Goal: Register for event/course

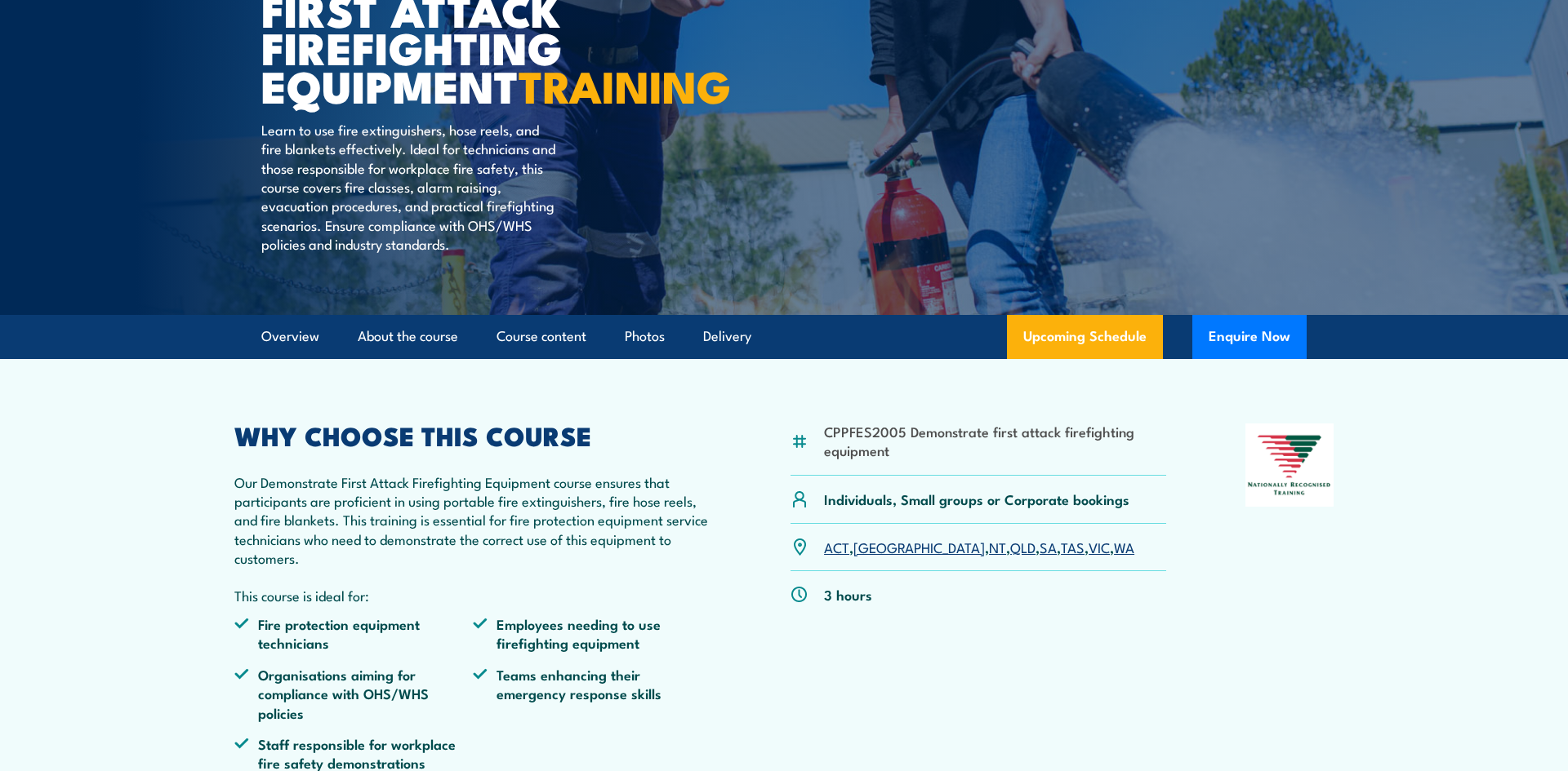
scroll to position [249, 0]
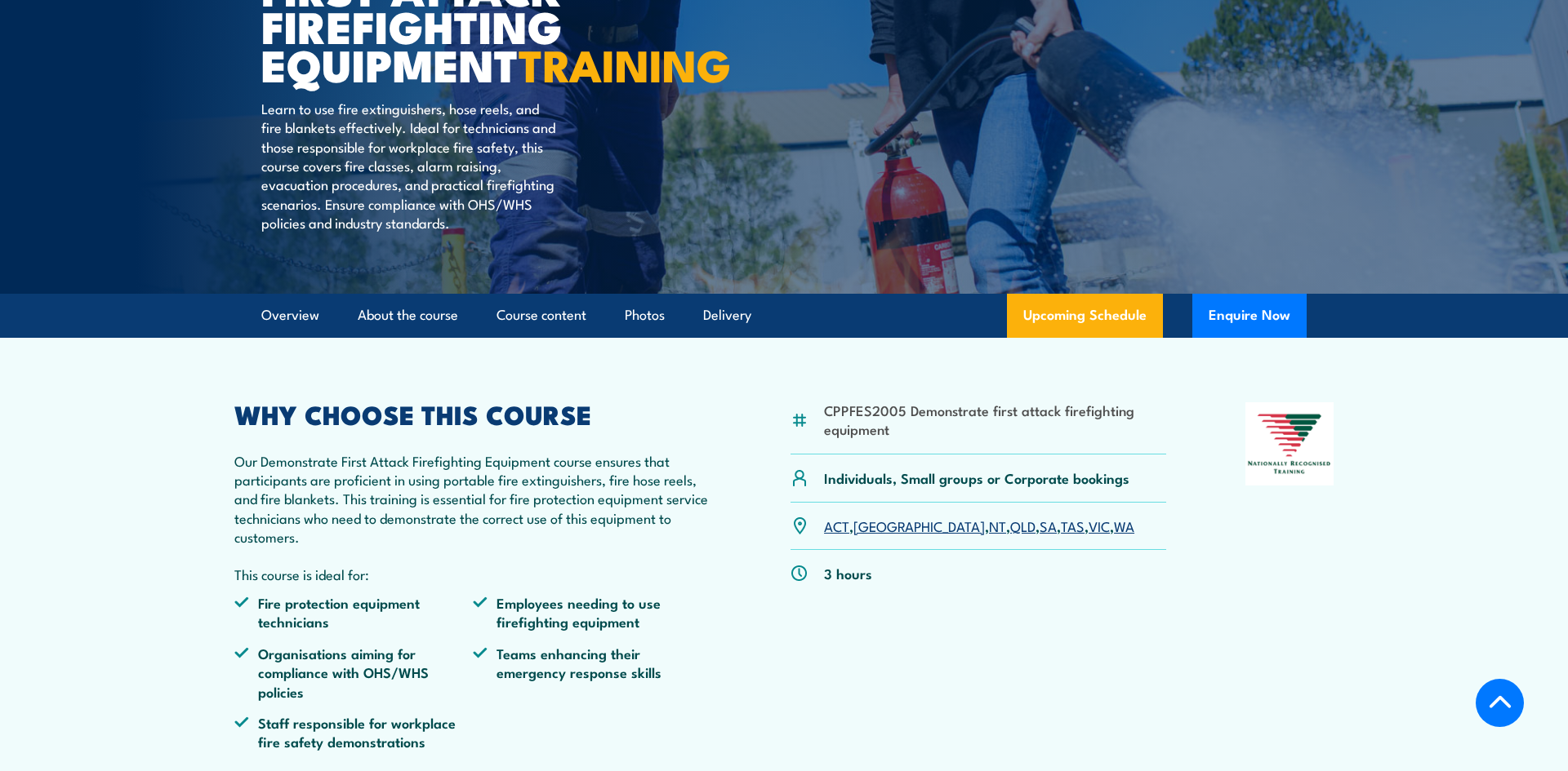
click at [1088, 536] on link "VIC" at bounding box center [1099, 526] width 21 height 20
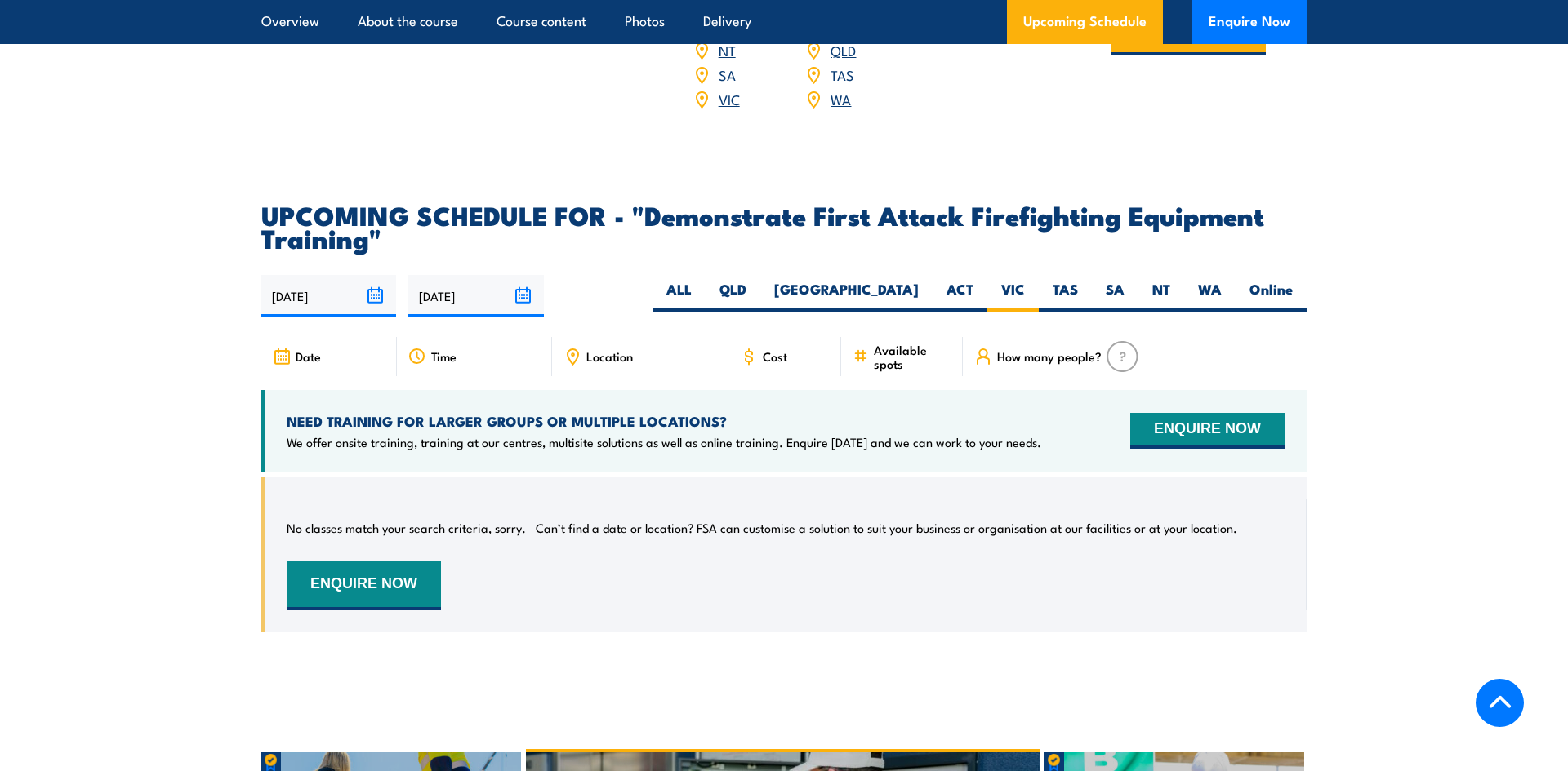
scroll to position [2782, 0]
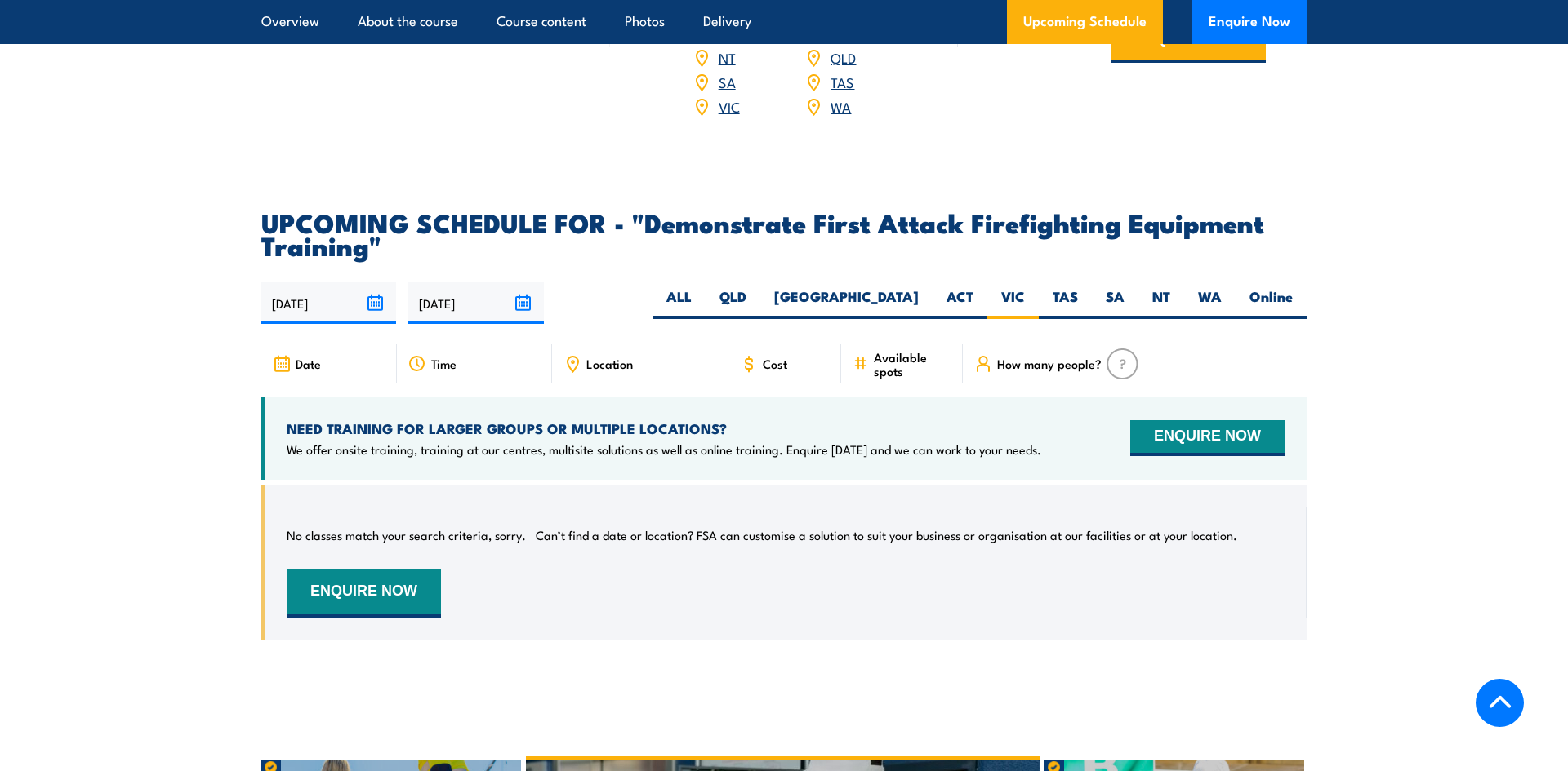
click at [375, 282] on input "[DATE]" at bounding box center [328, 303] width 135 height 42
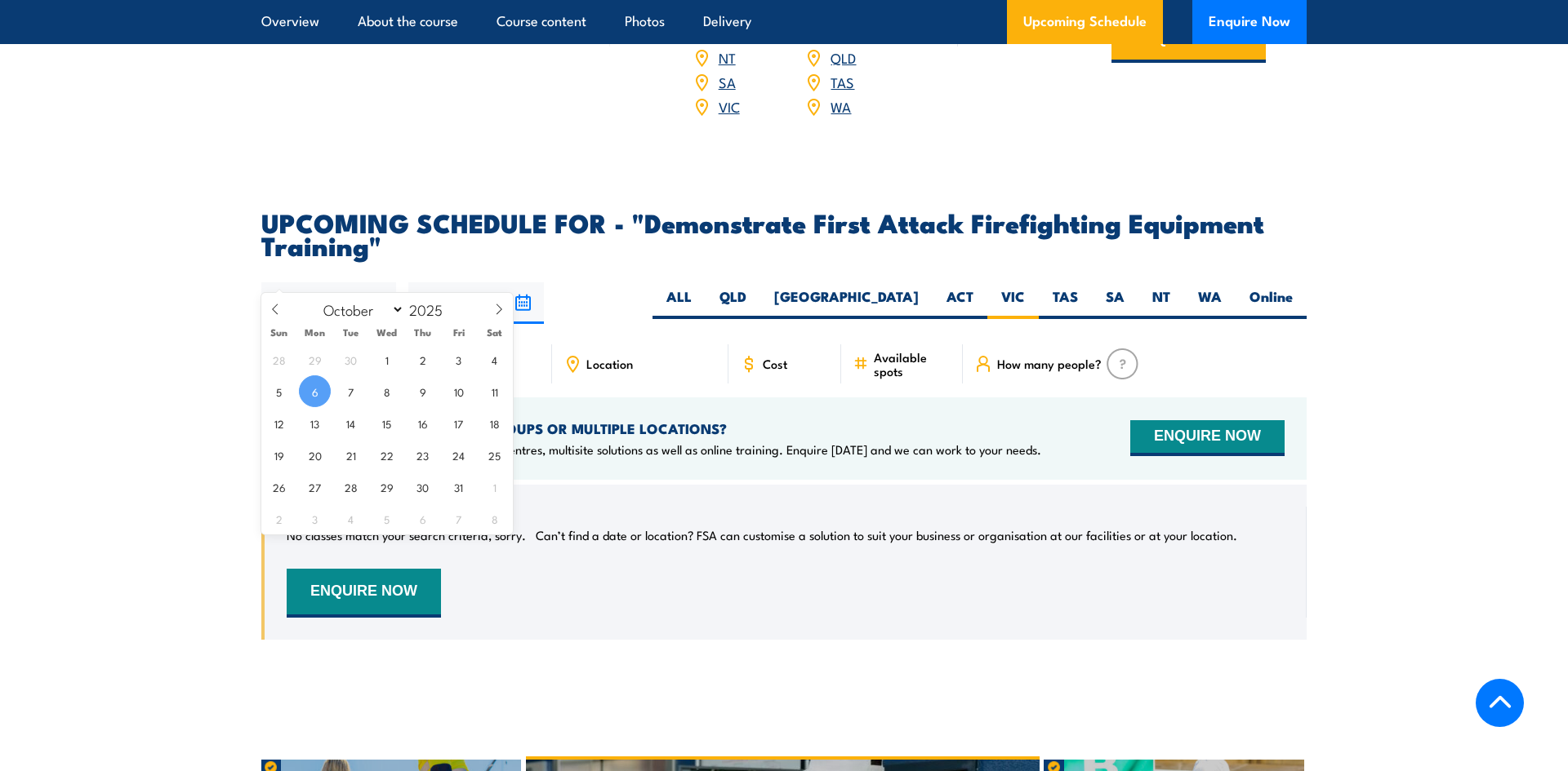
click at [375, 282] on input "[DATE]" at bounding box center [328, 303] width 135 height 42
click at [523, 282] on input "04/04/2026" at bounding box center [476, 303] width 135 height 42
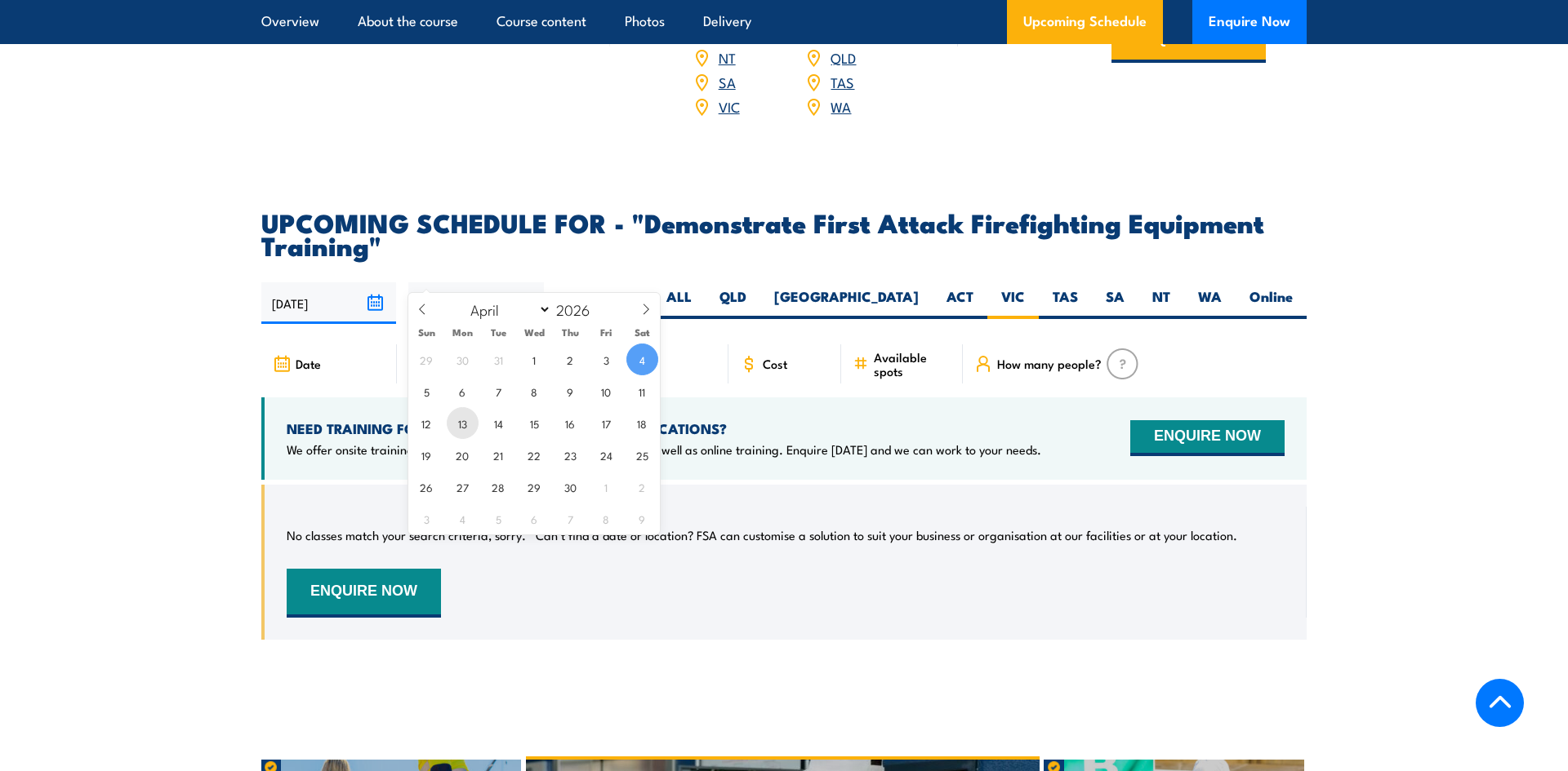
click at [472, 425] on span "13" at bounding box center [463, 423] width 32 height 32
type input "13/04/2026"
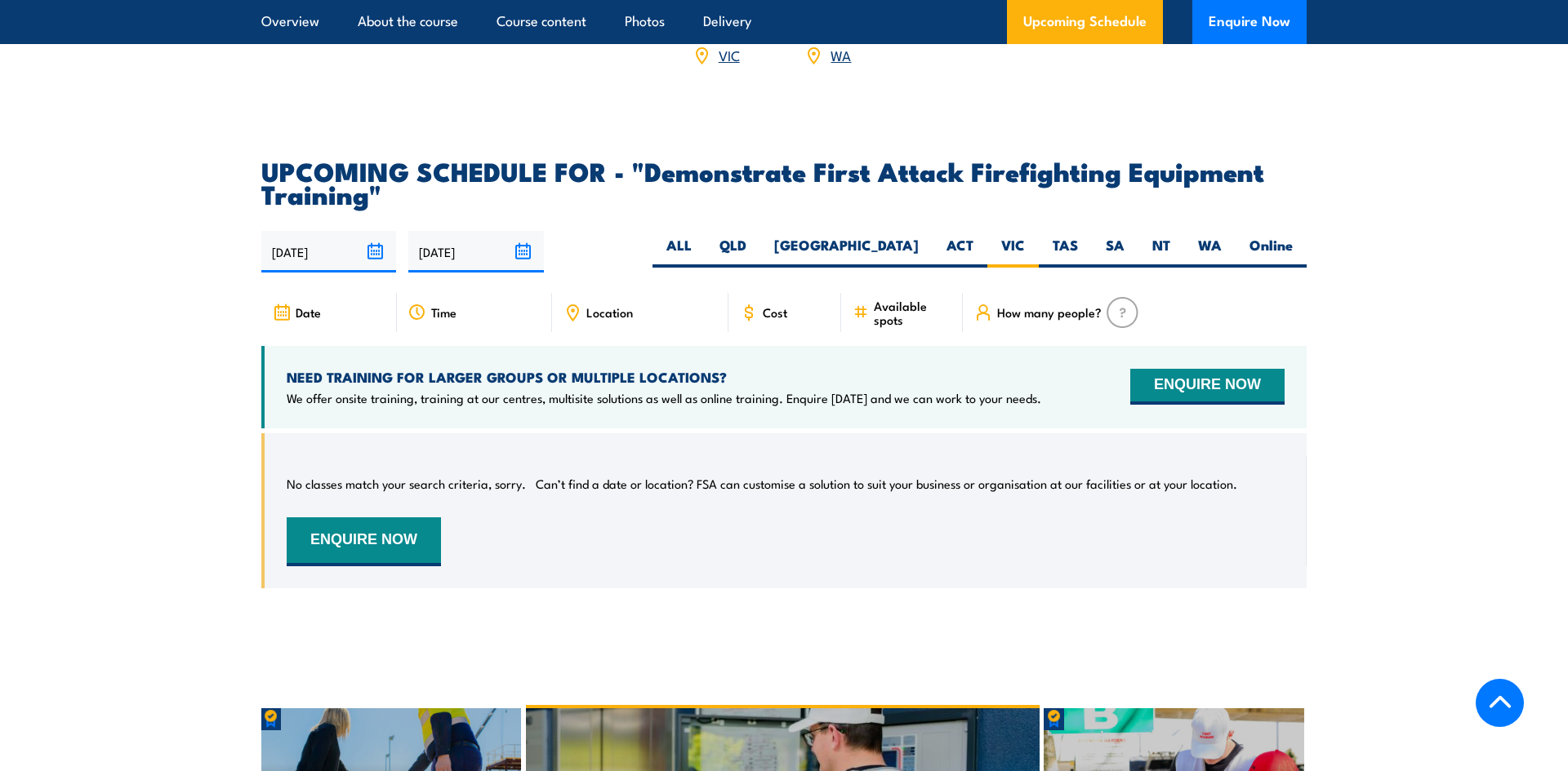
scroll to position [2830, 0]
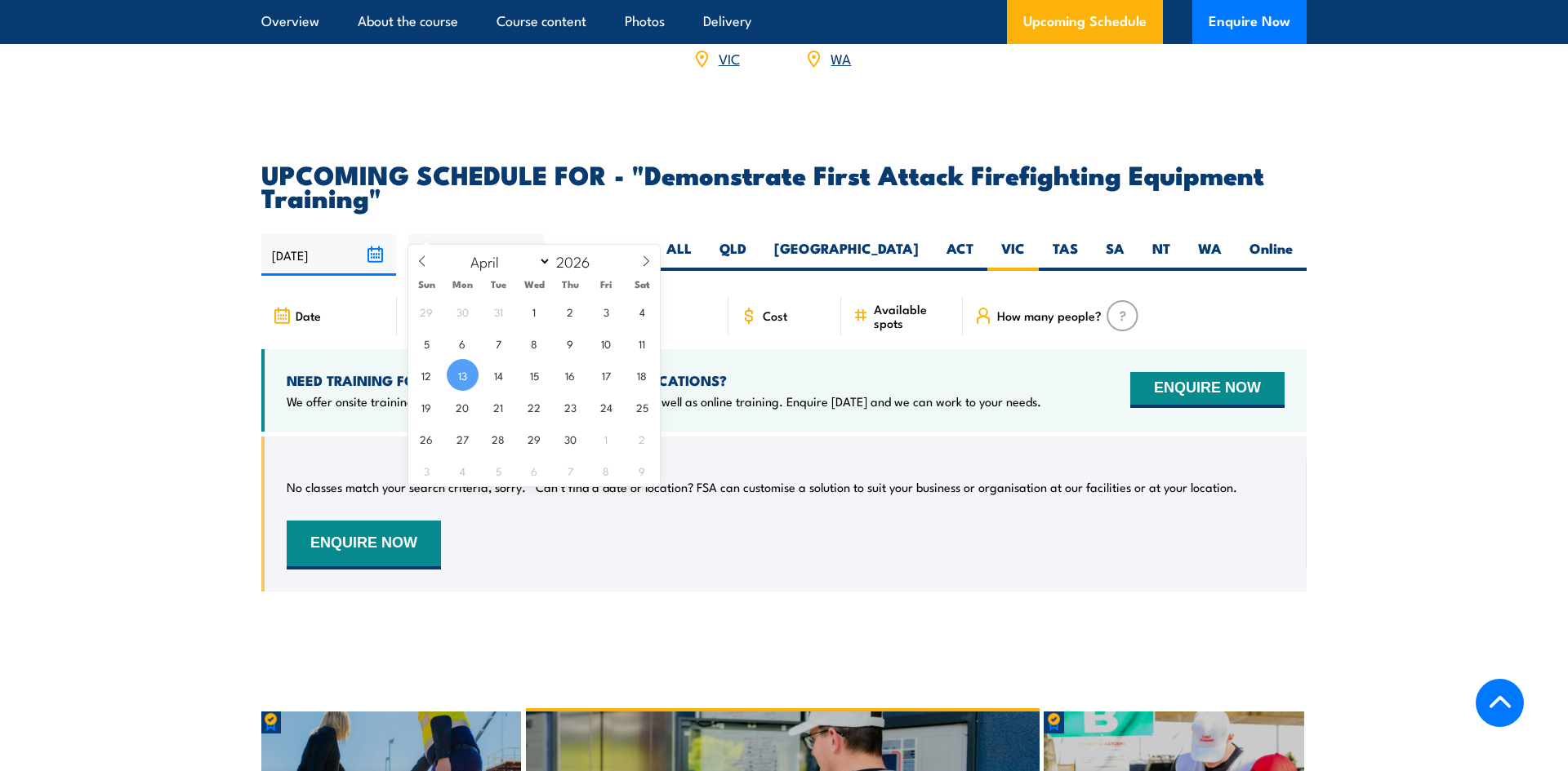
click at [521, 235] on input "13/04/2026" at bounding box center [476, 255] width 135 height 42
click at [579, 442] on span "30" at bounding box center [570, 439] width 32 height 32
type input "[DATE]"
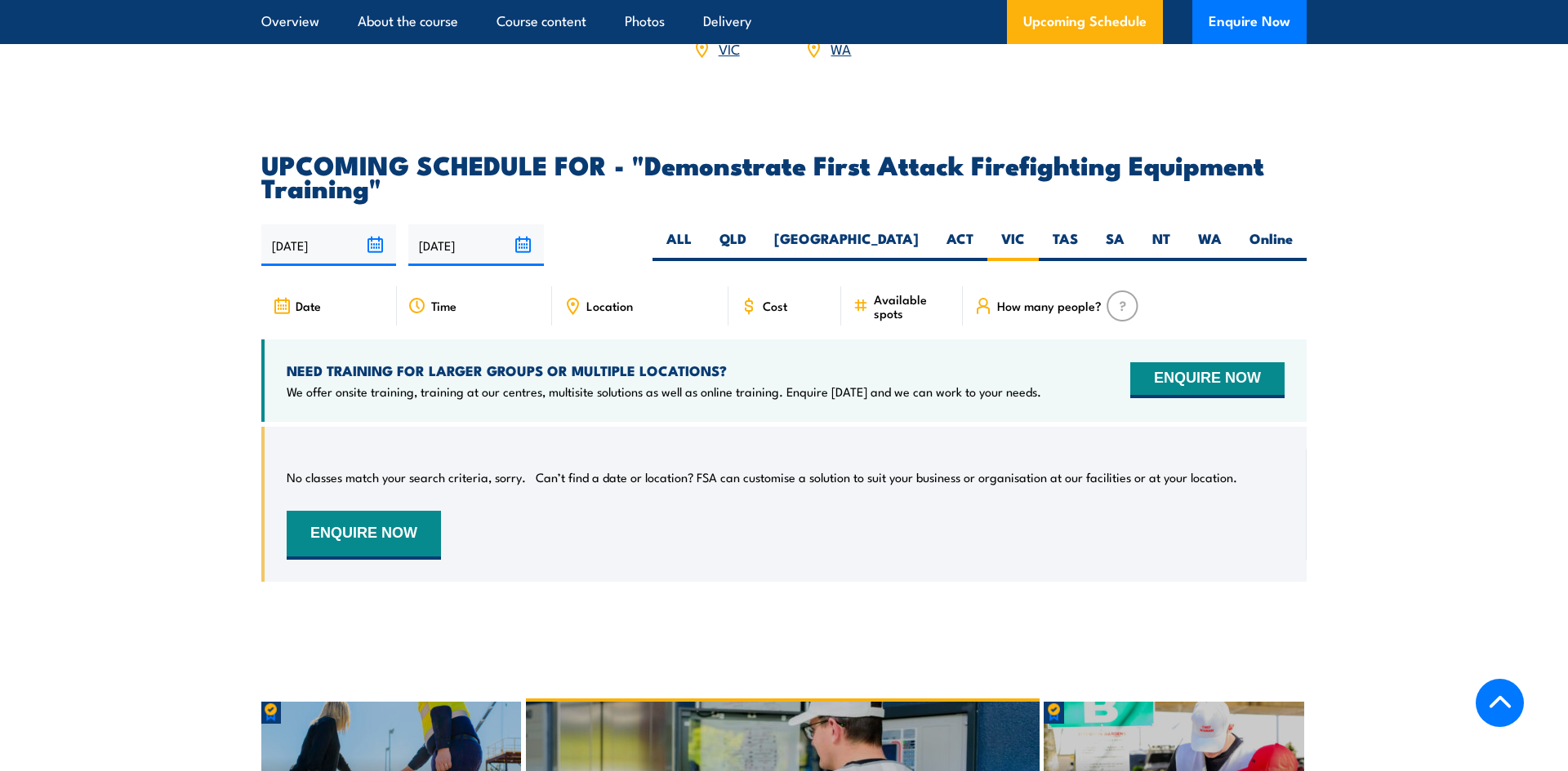
scroll to position [2820, 0]
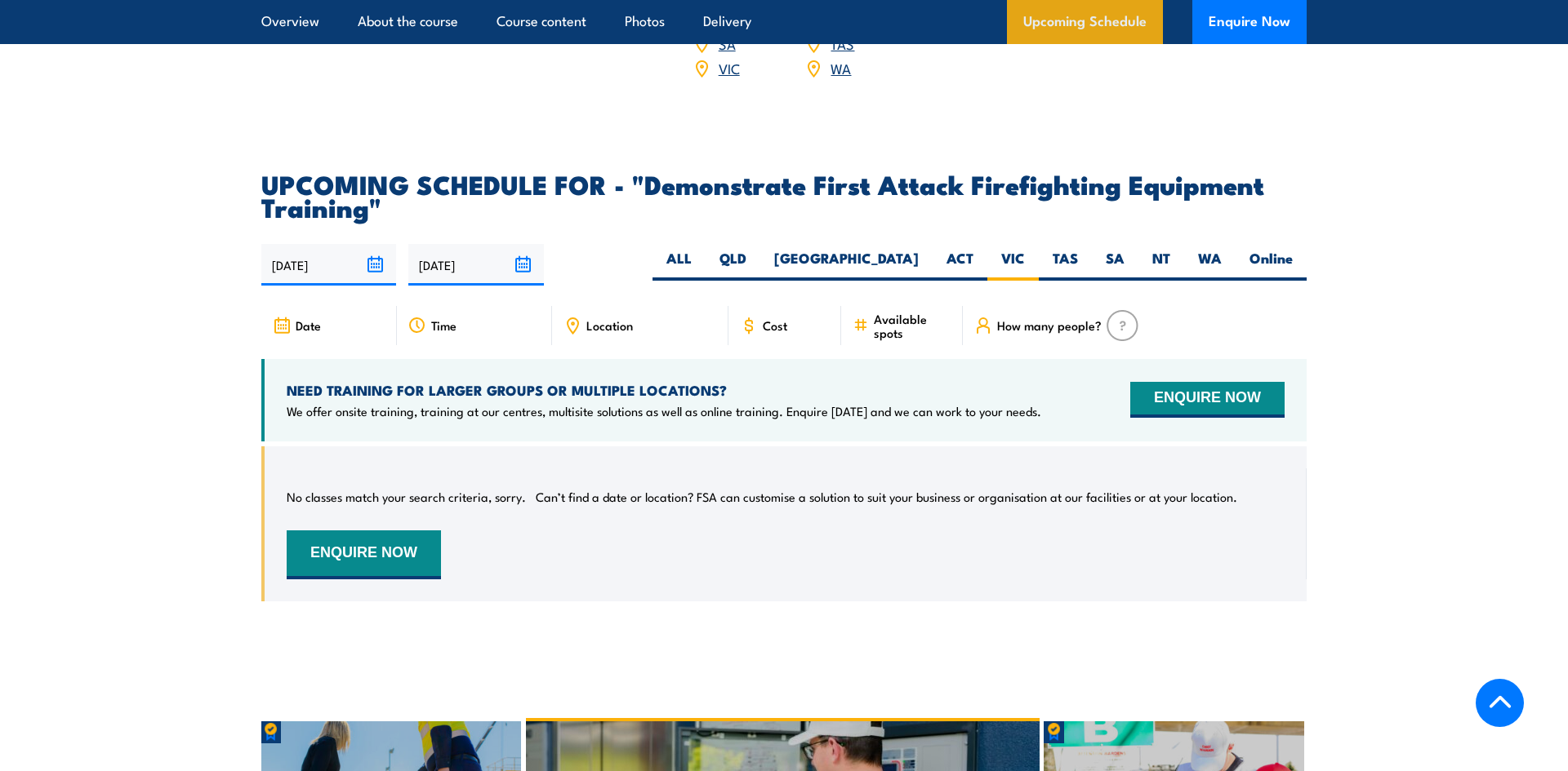
click at [1077, 16] on link "Upcoming Schedule" at bounding box center [1084, 22] width 156 height 44
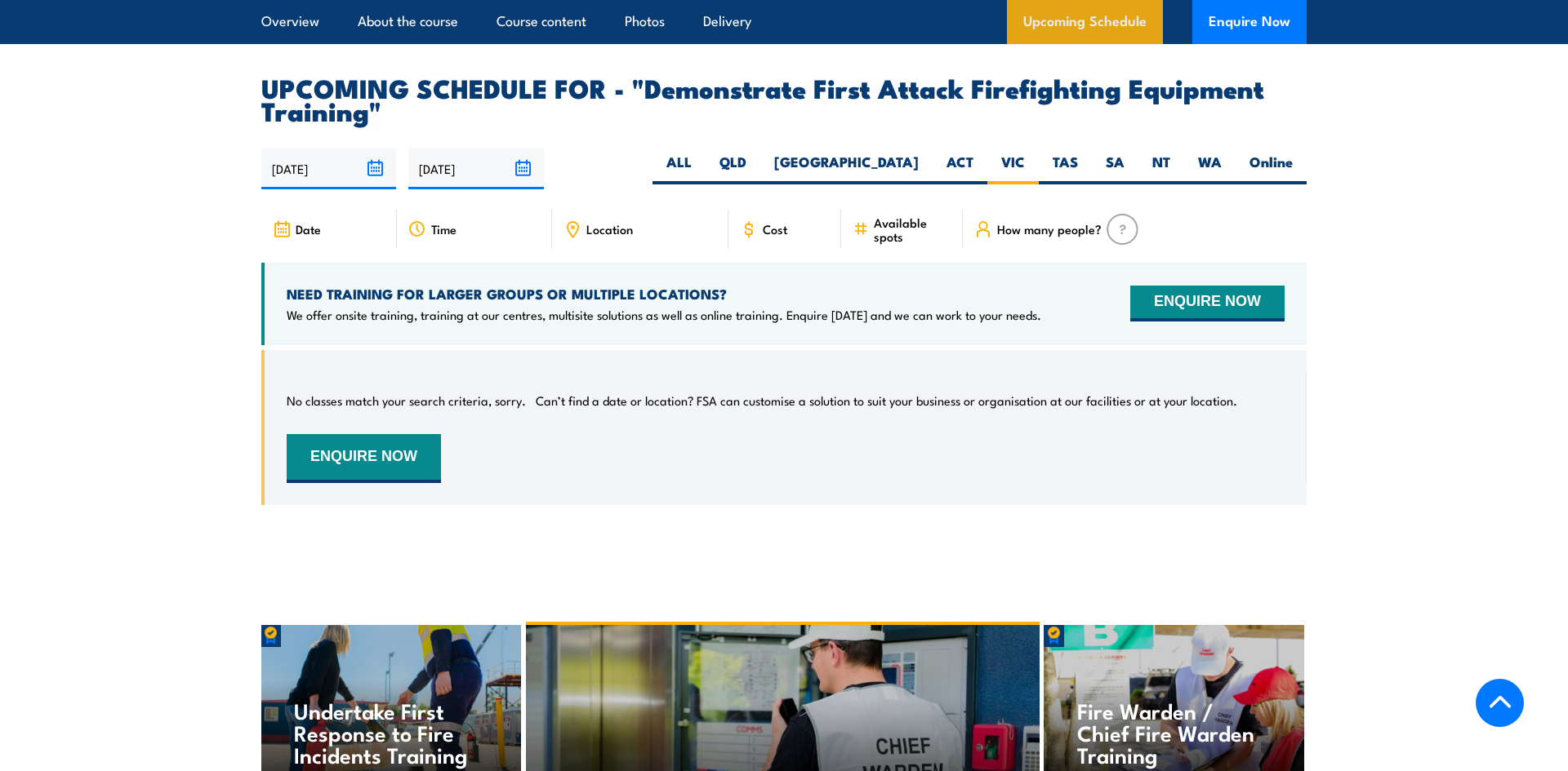
scroll to position [2960, 0]
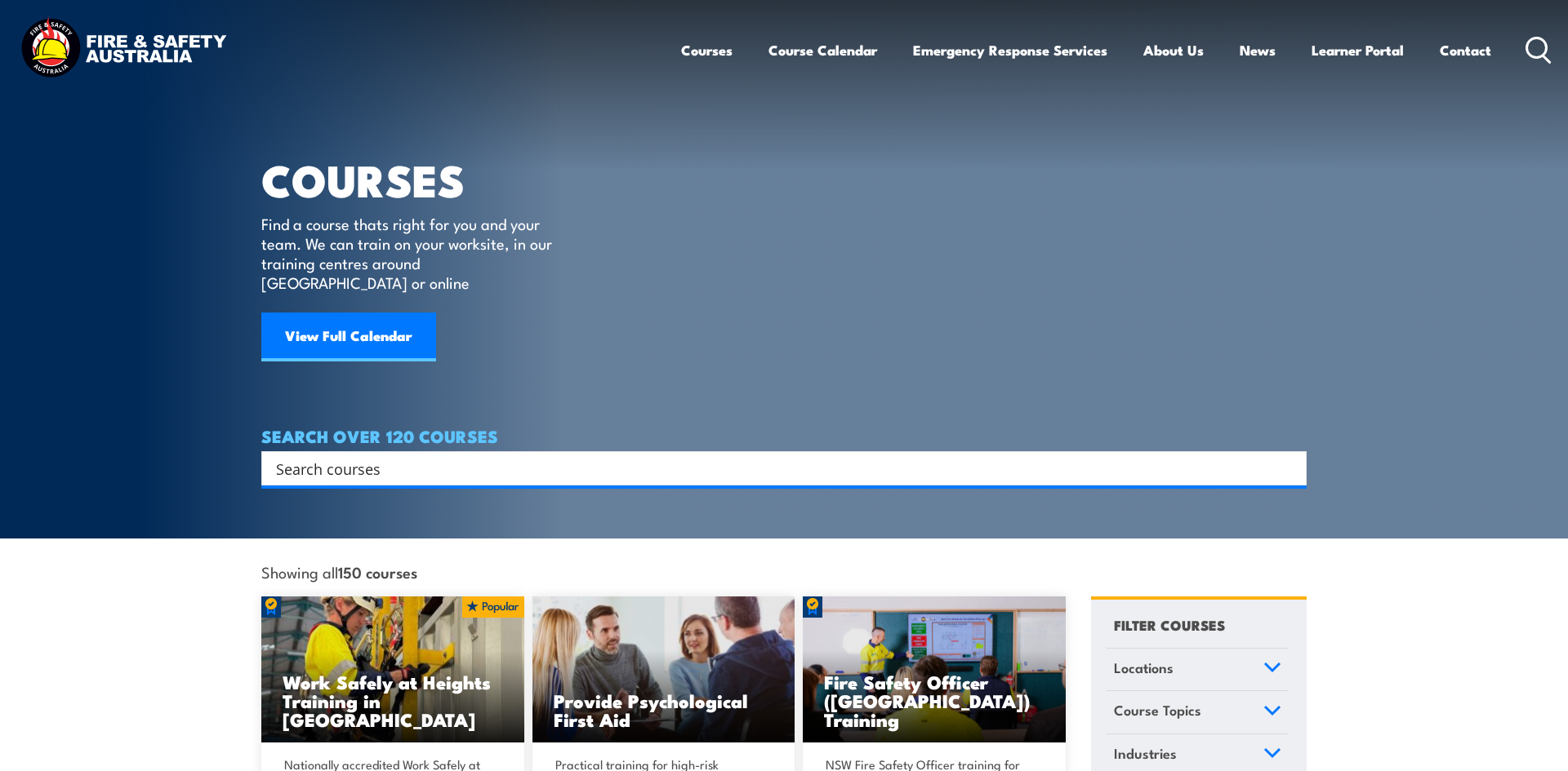
drag, startPoint x: 574, startPoint y: 460, endPoint x: 622, endPoint y: 454, distance: 48.4
click at [575, 459] on input "Search input" at bounding box center [773, 469] width 994 height 25
paste input "CPPFES2005"
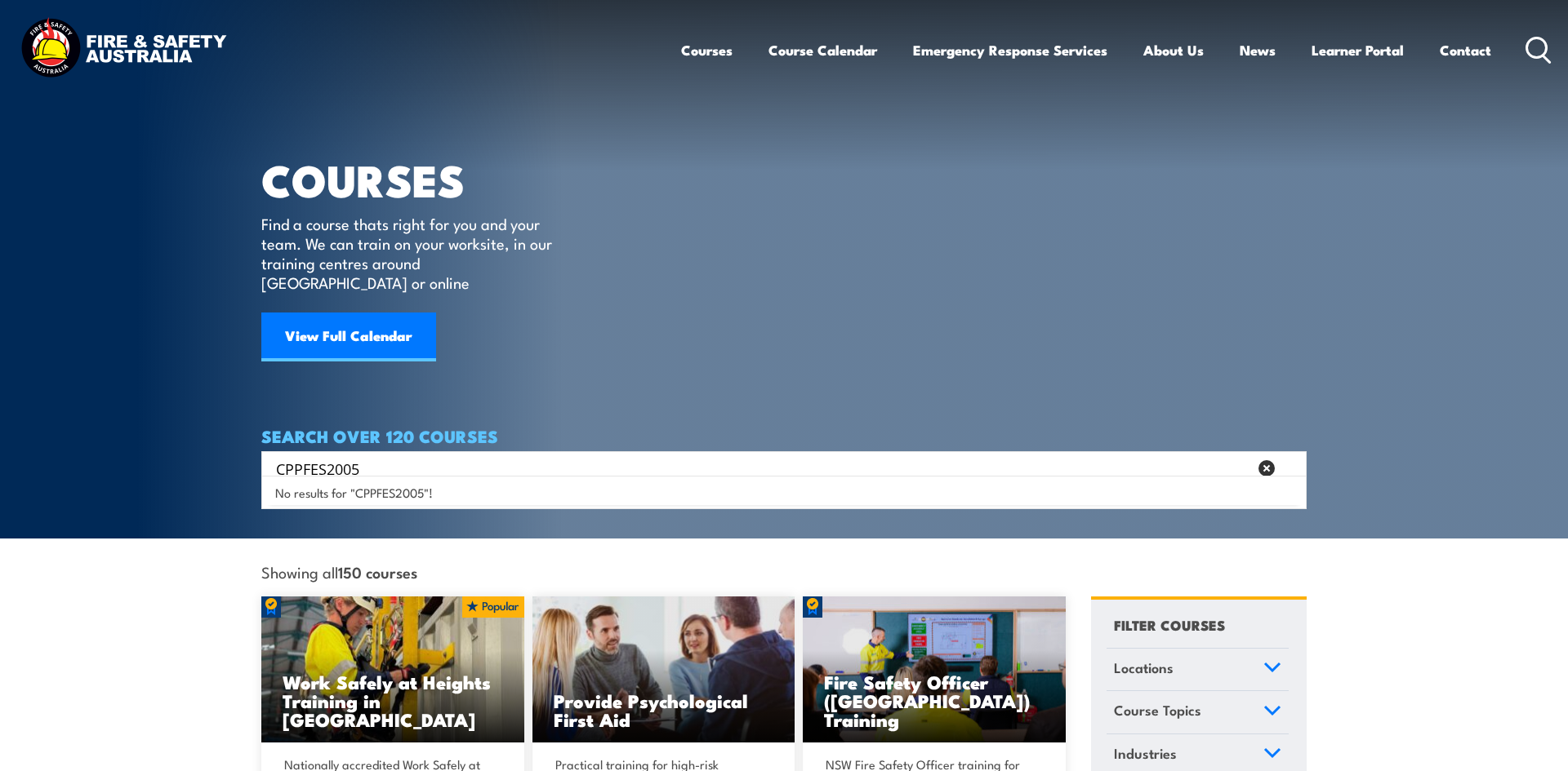
type input "CPPFES2005"
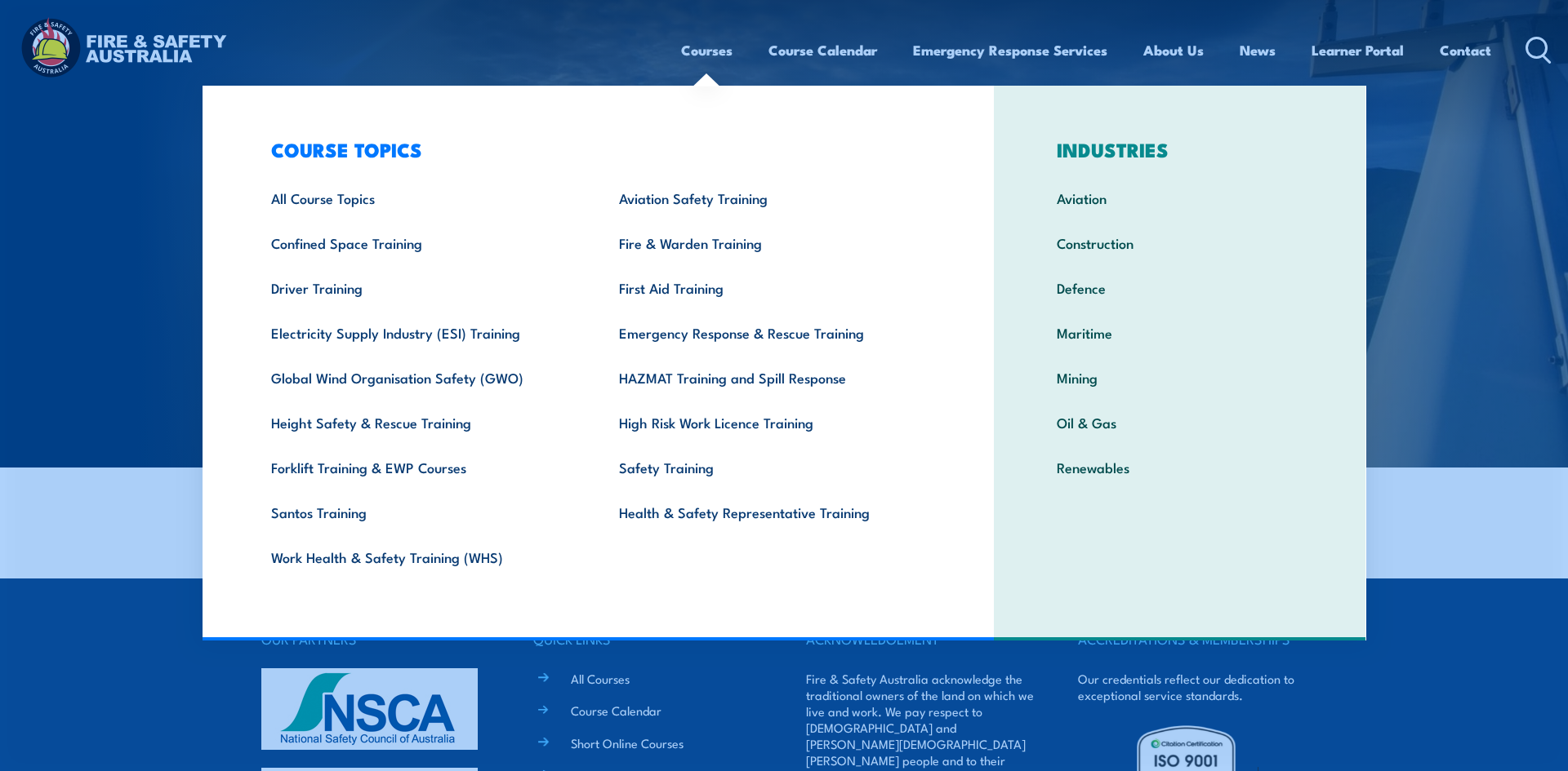
click at [714, 49] on link "Courses" at bounding box center [706, 50] width 51 height 44
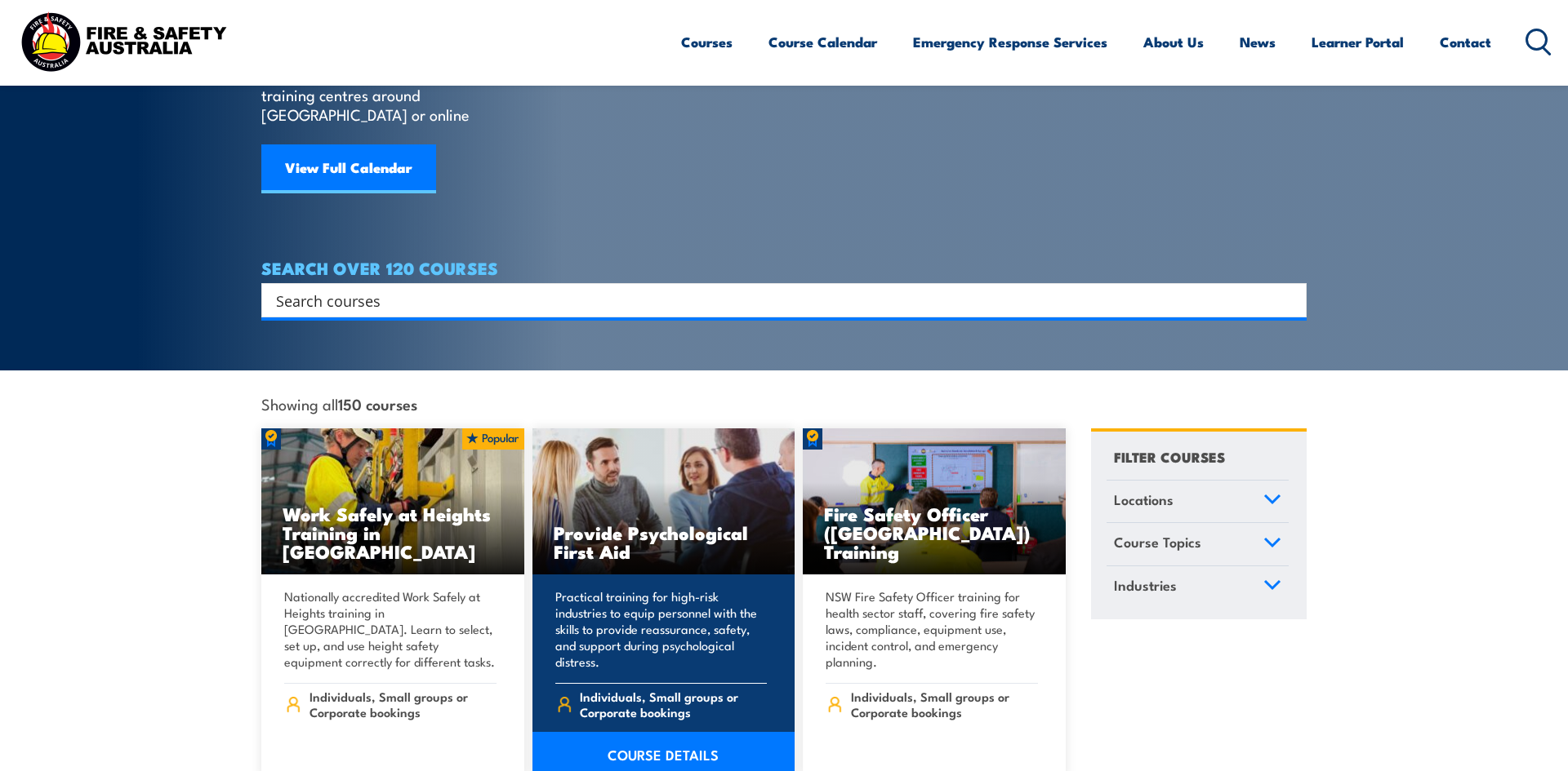
scroll to position [163, 0]
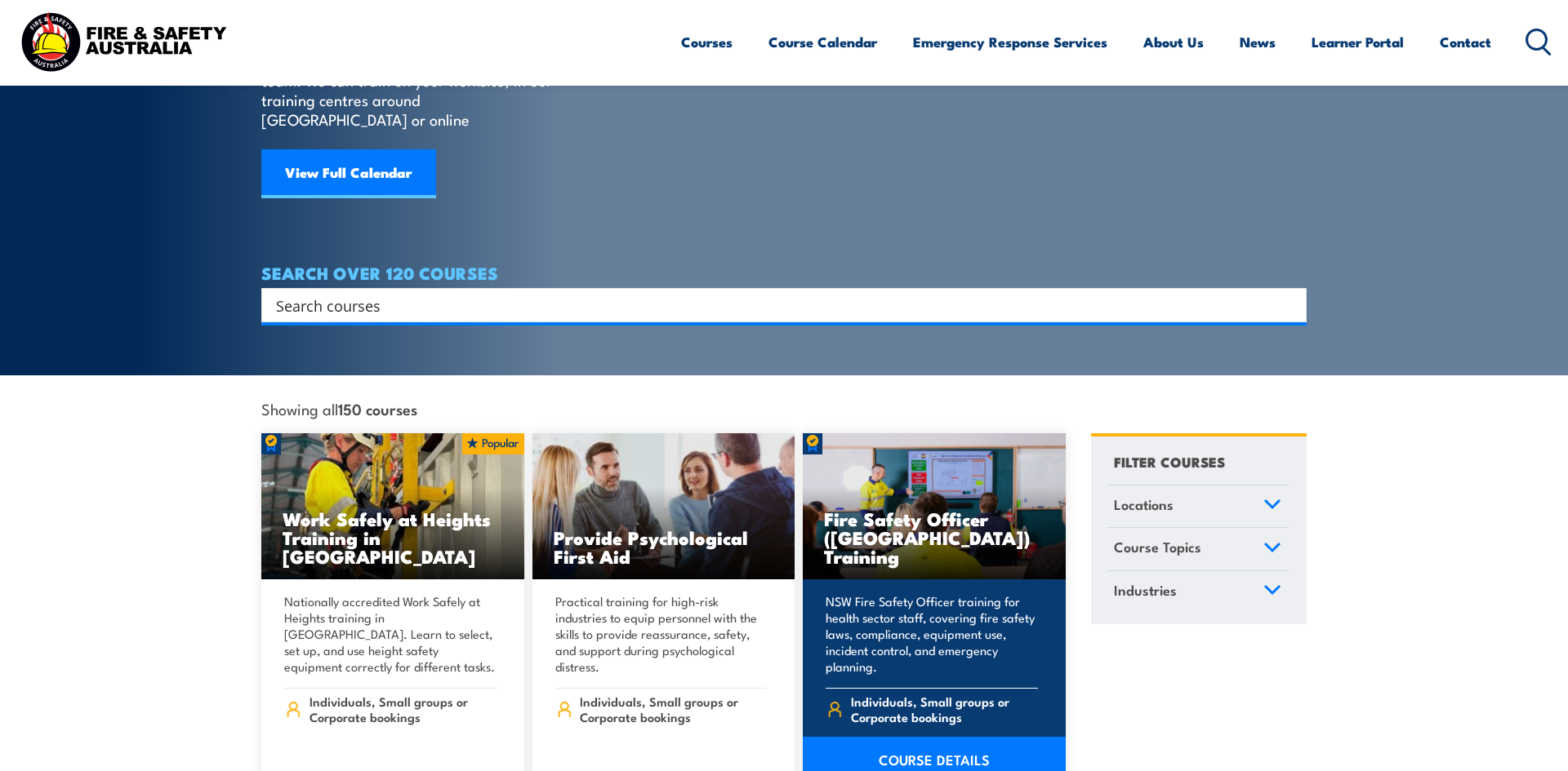
click at [914, 737] on link "COURSE DETAILS" at bounding box center [933, 760] width 263 height 46
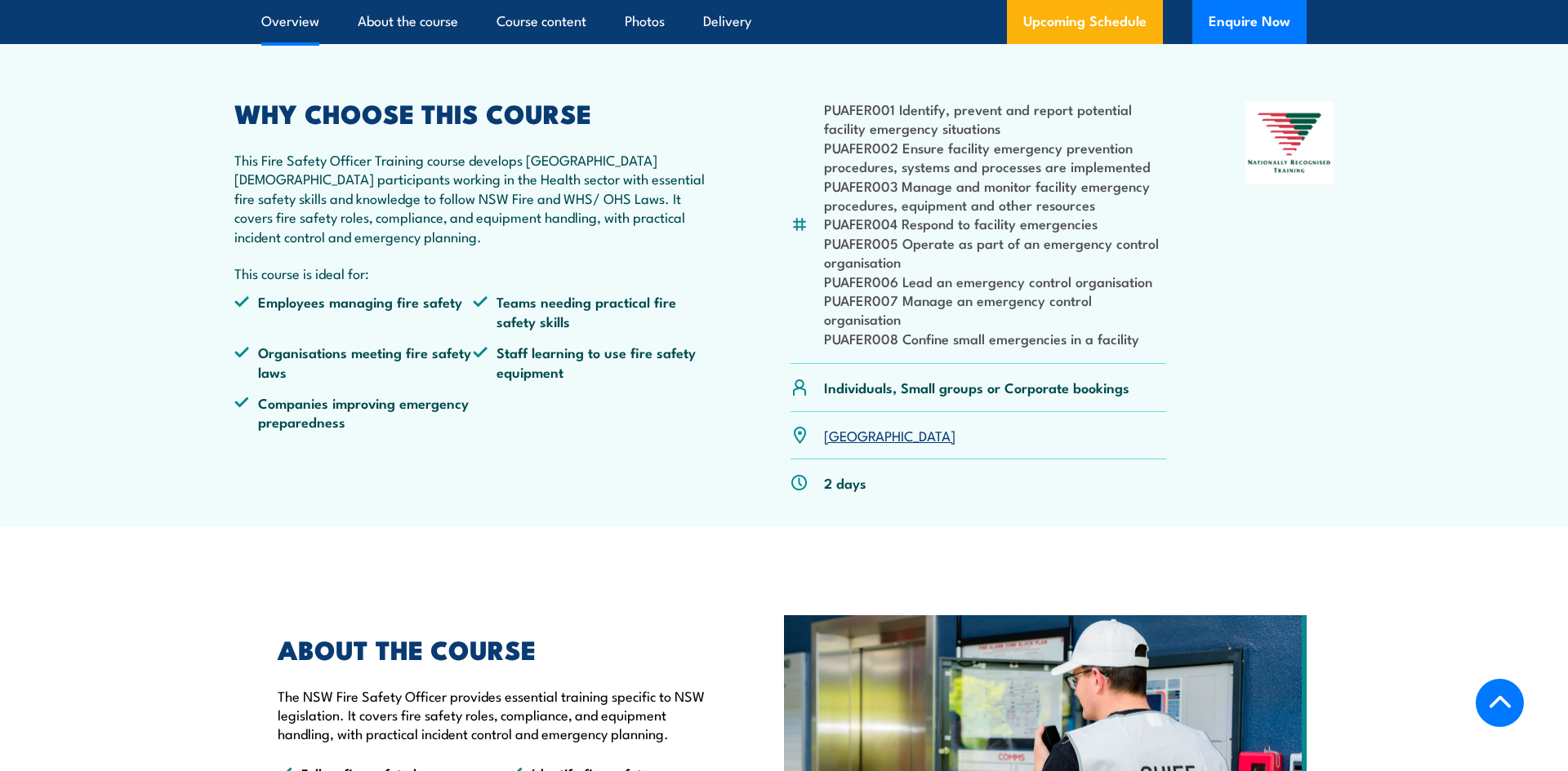
scroll to position [482, 0]
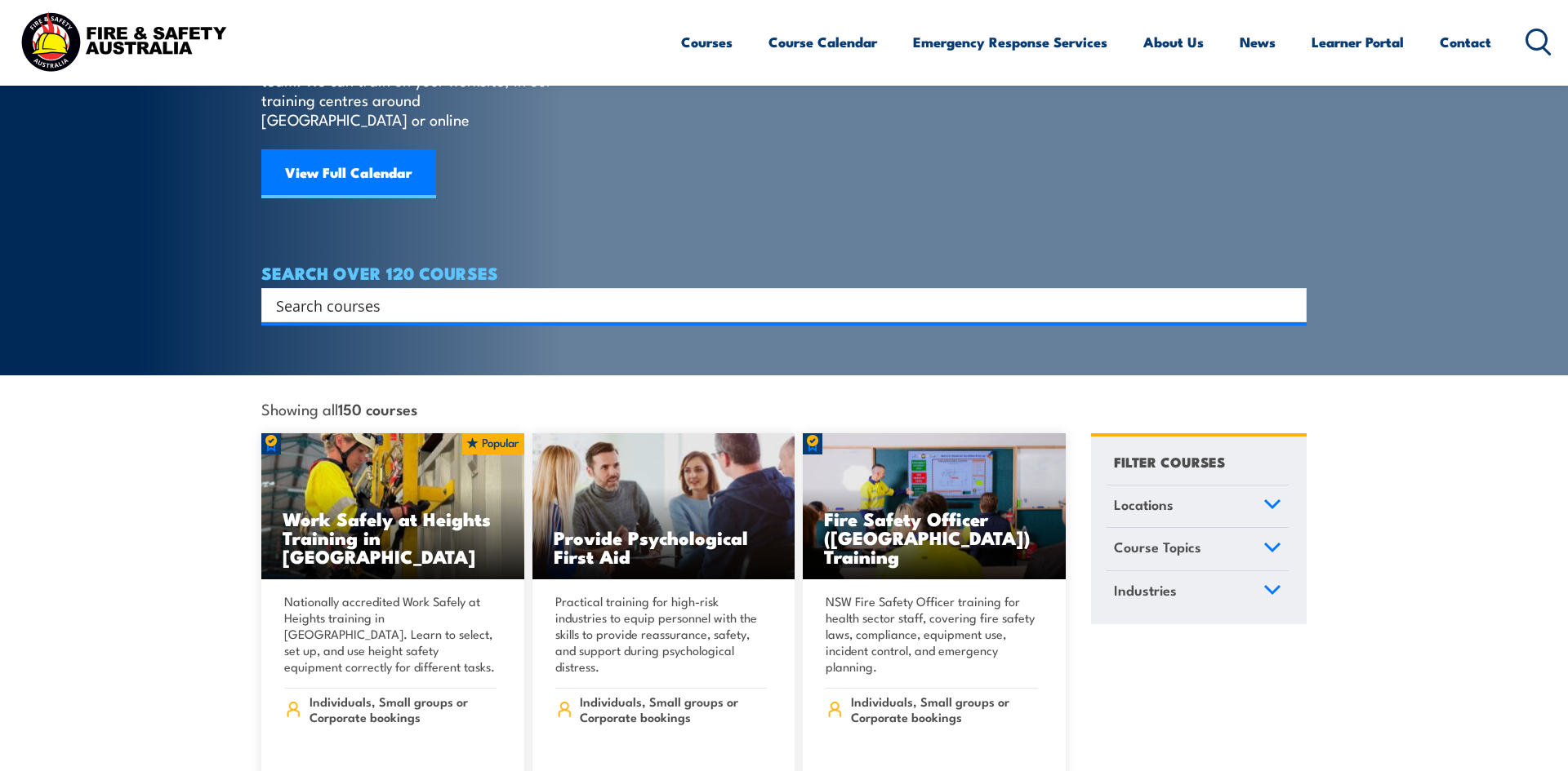
scroll to position [163, 0]
click at [297, 293] on input "Search input" at bounding box center [773, 305] width 994 height 25
type input "first attack"
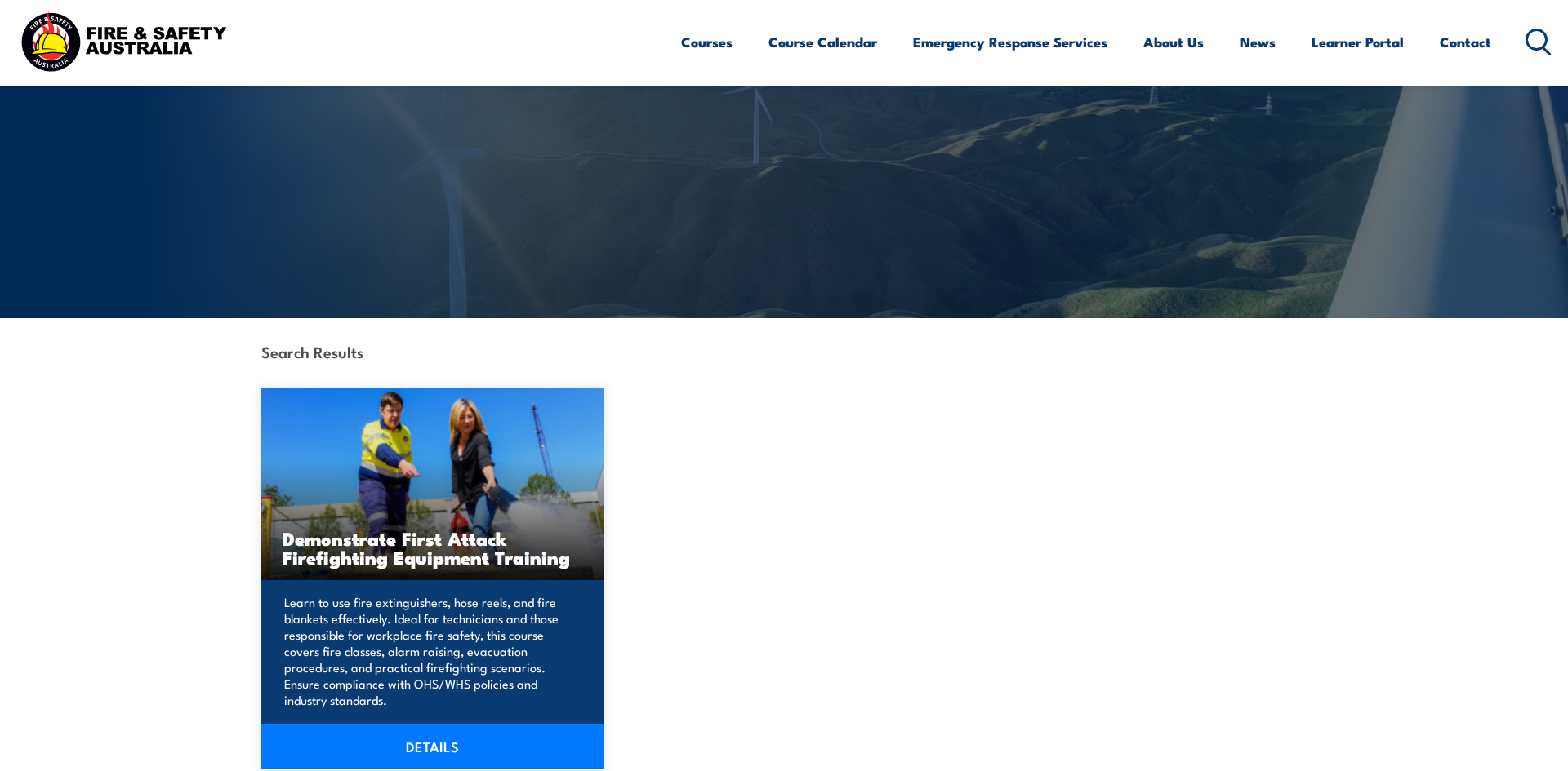
scroll to position [153, 0]
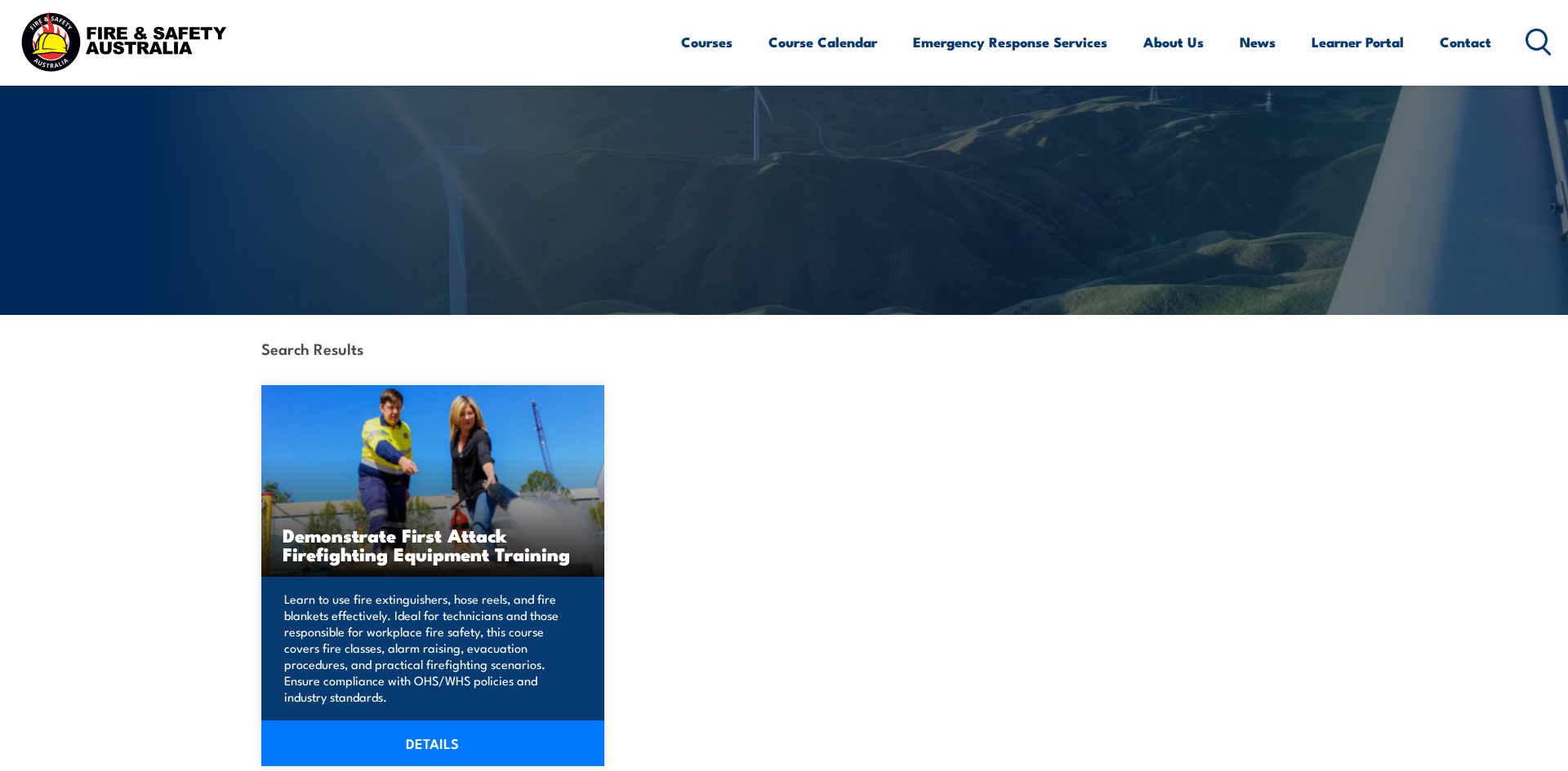
click at [408, 444] on img at bounding box center [432, 481] width 343 height 192
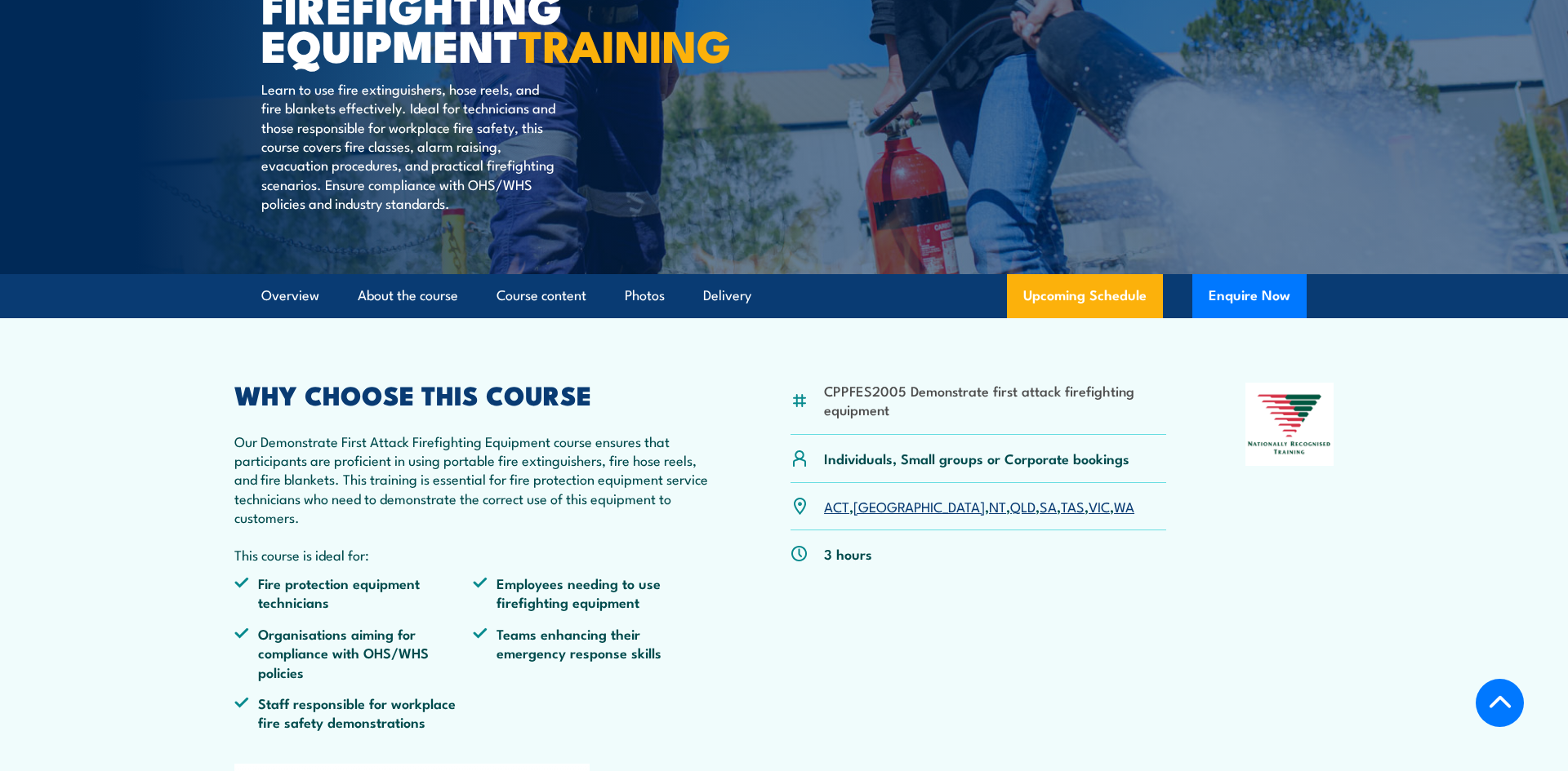
scroll to position [272, 0]
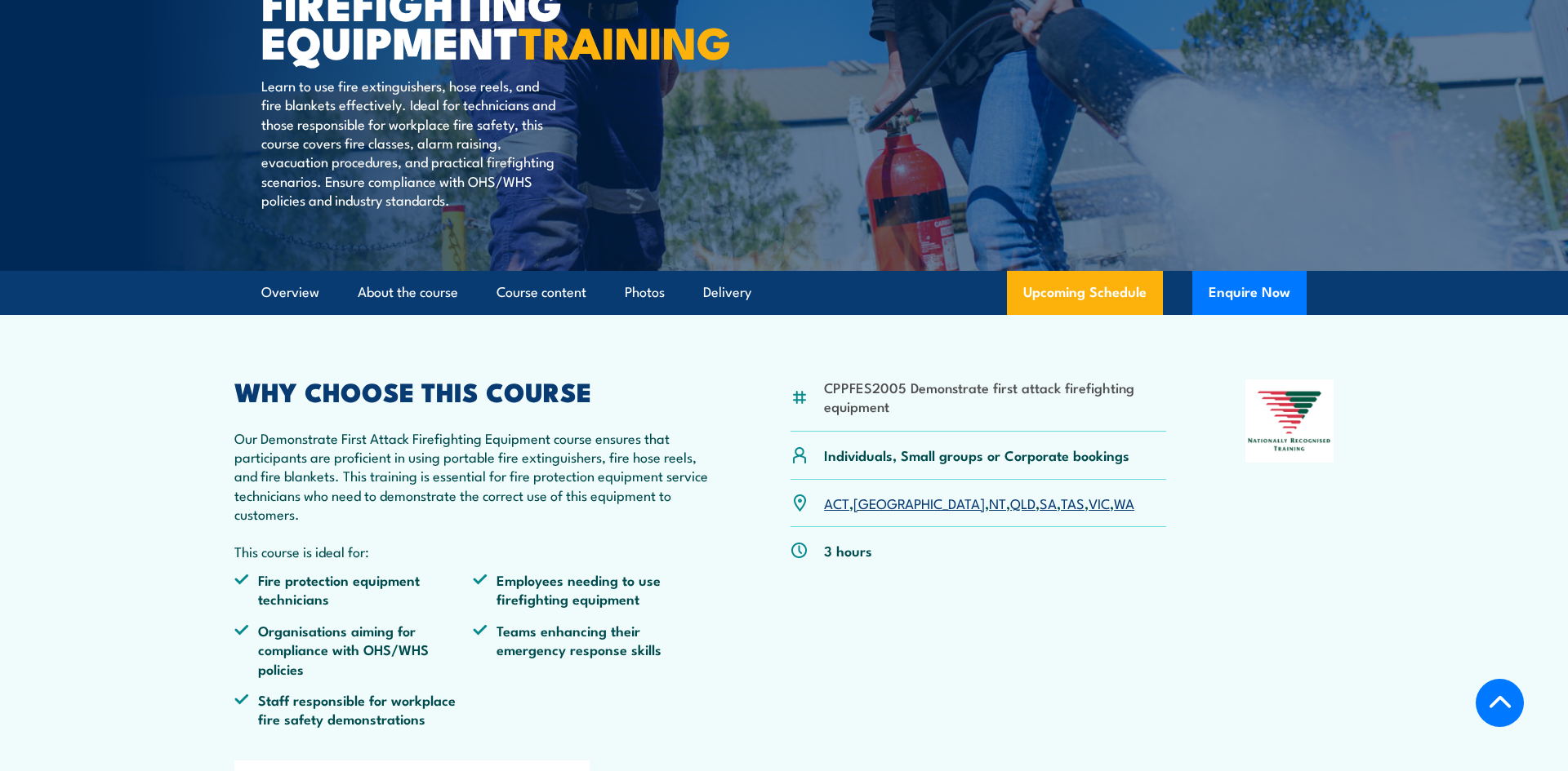
click at [1088, 513] on link "VIC" at bounding box center [1099, 503] width 21 height 20
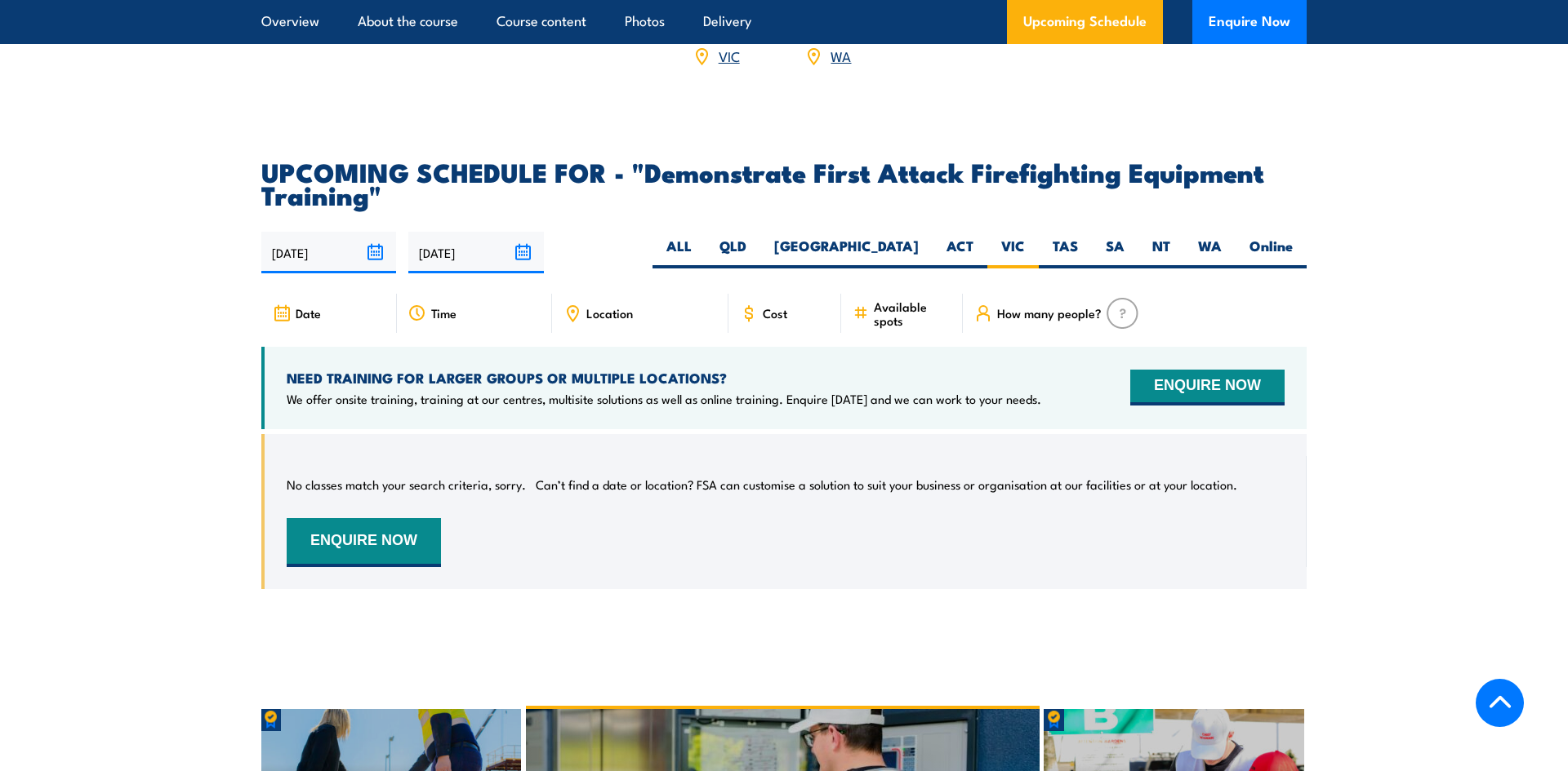
scroll to position [2835, 0]
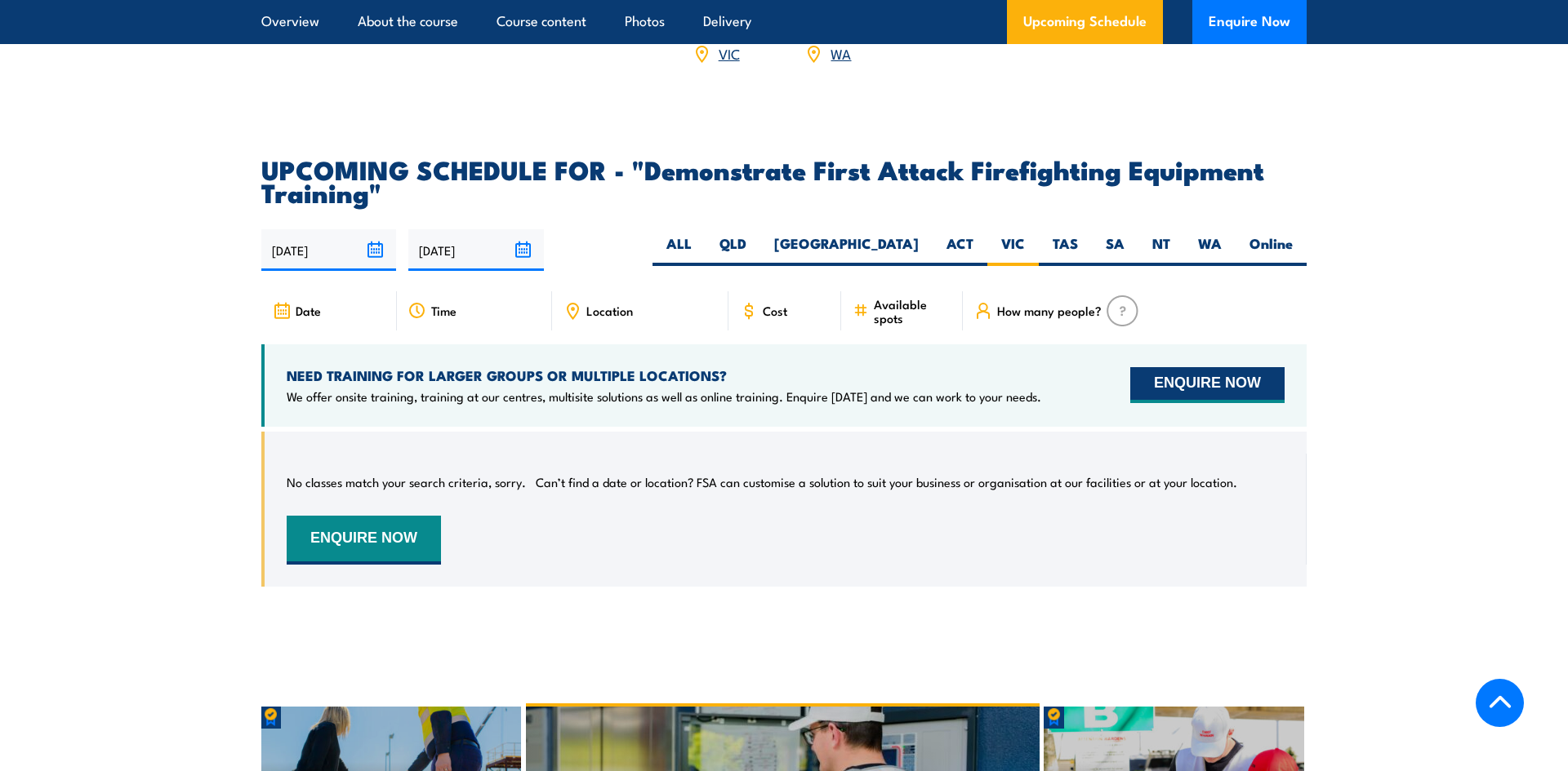
click at [1184, 367] on button "ENQUIRE NOW" at bounding box center [1207, 385] width 154 height 36
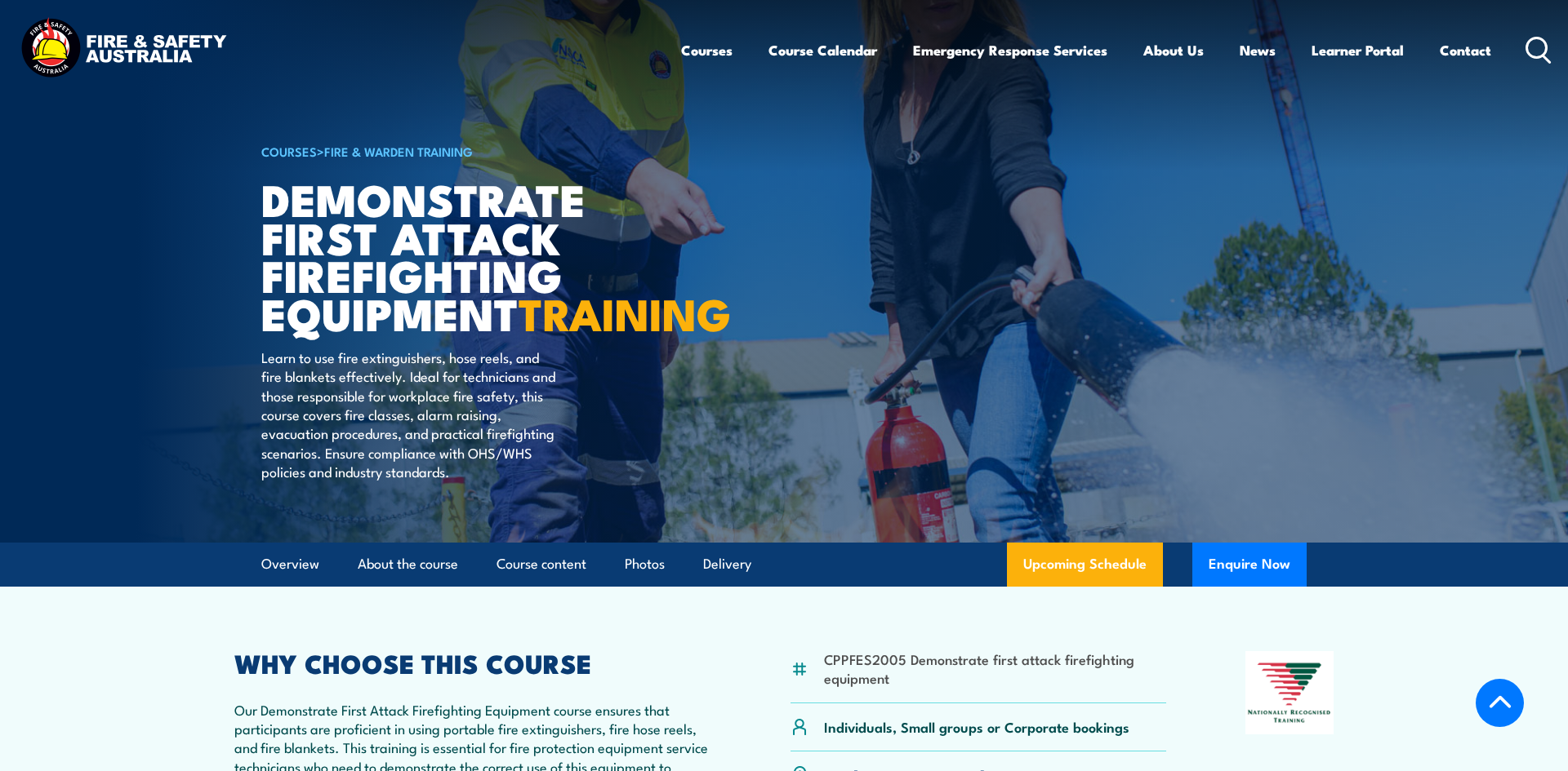
select select "3"
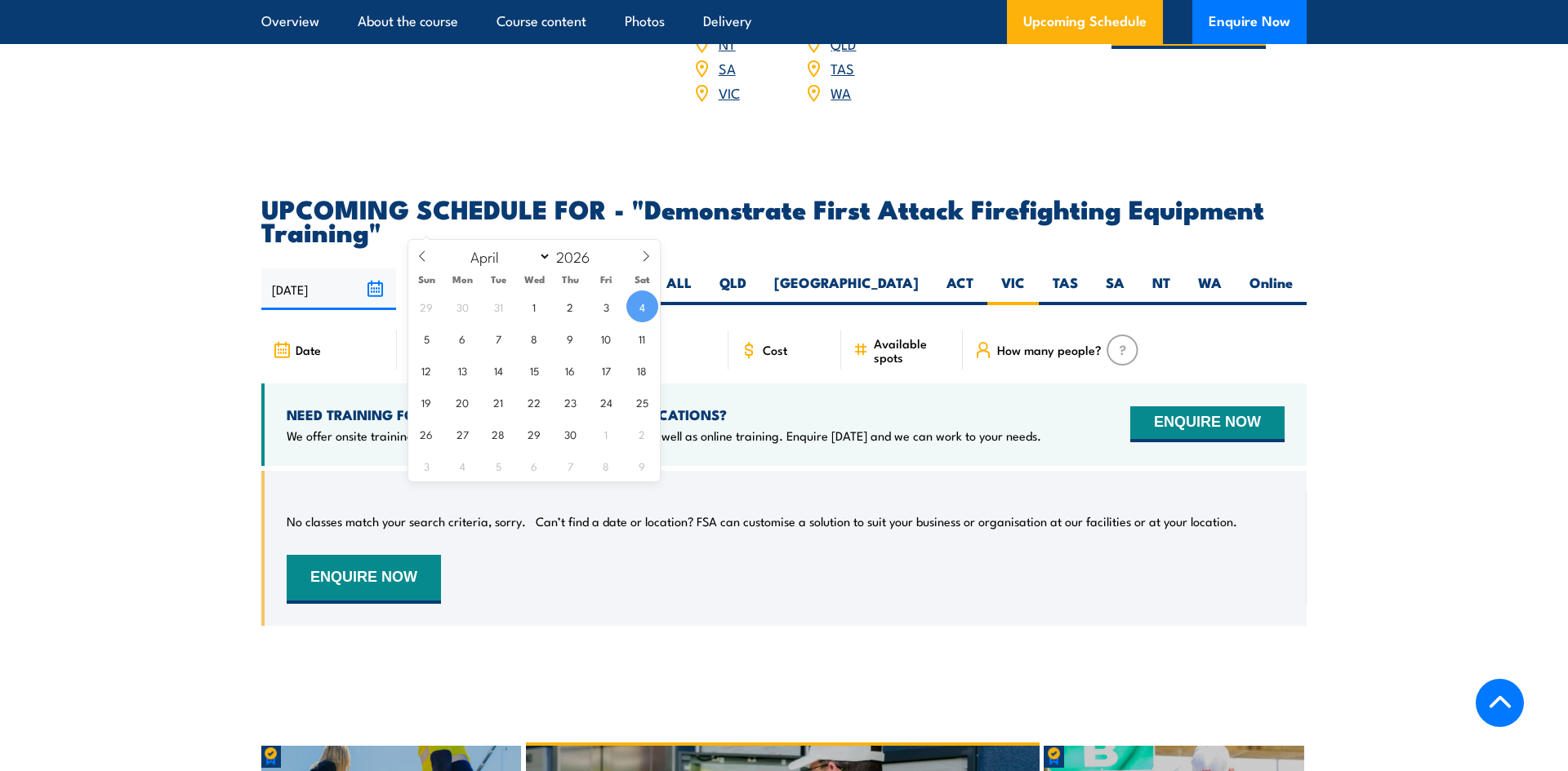
click at [484, 268] on input "[DATE]" at bounding box center [476, 289] width 135 height 42
click at [474, 370] on span "13" at bounding box center [463, 370] width 32 height 32
type input "13/04/2026"
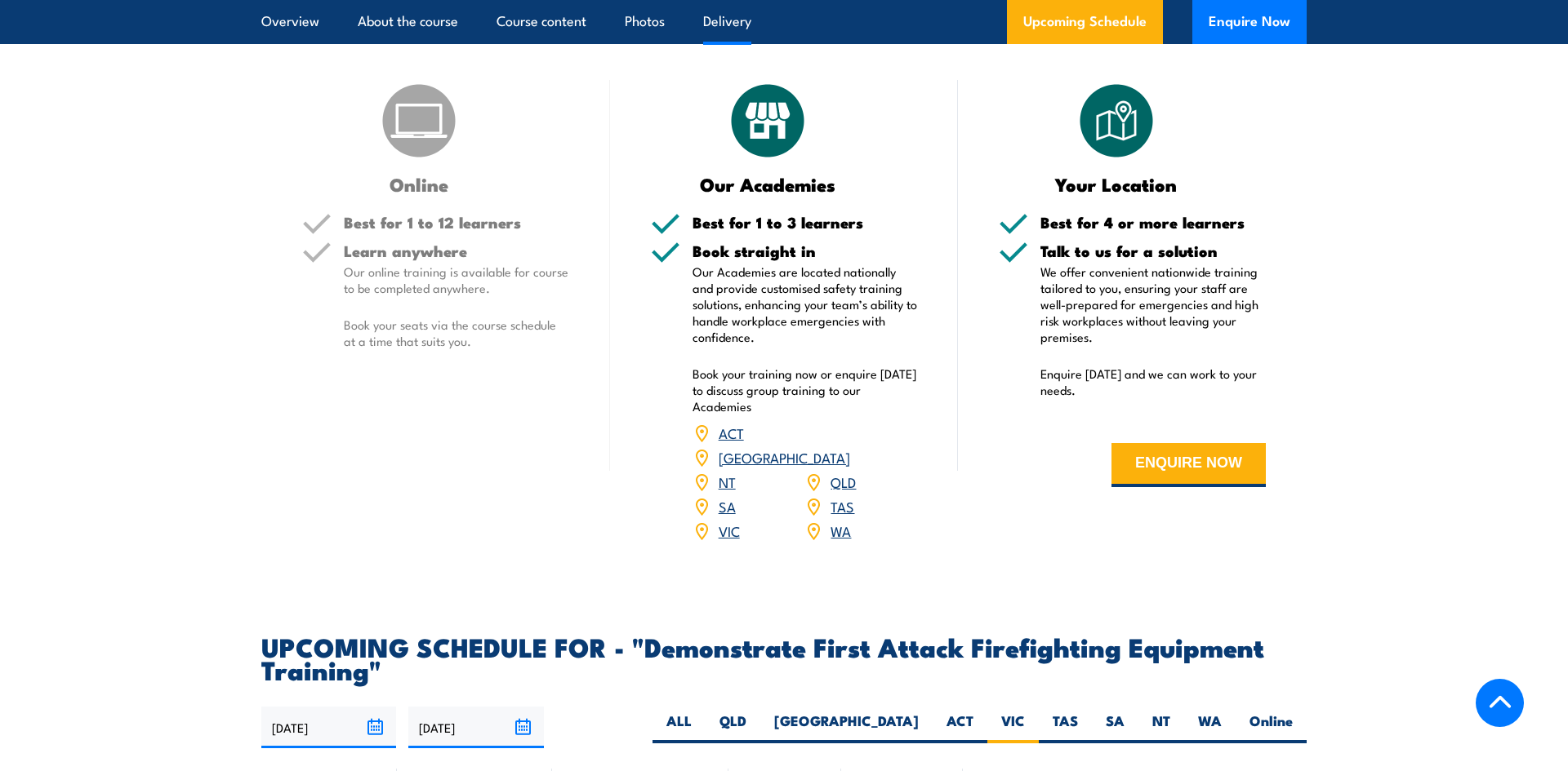
scroll to position [2358, 0]
click at [725, 520] on link "VIC" at bounding box center [729, 530] width 21 height 20
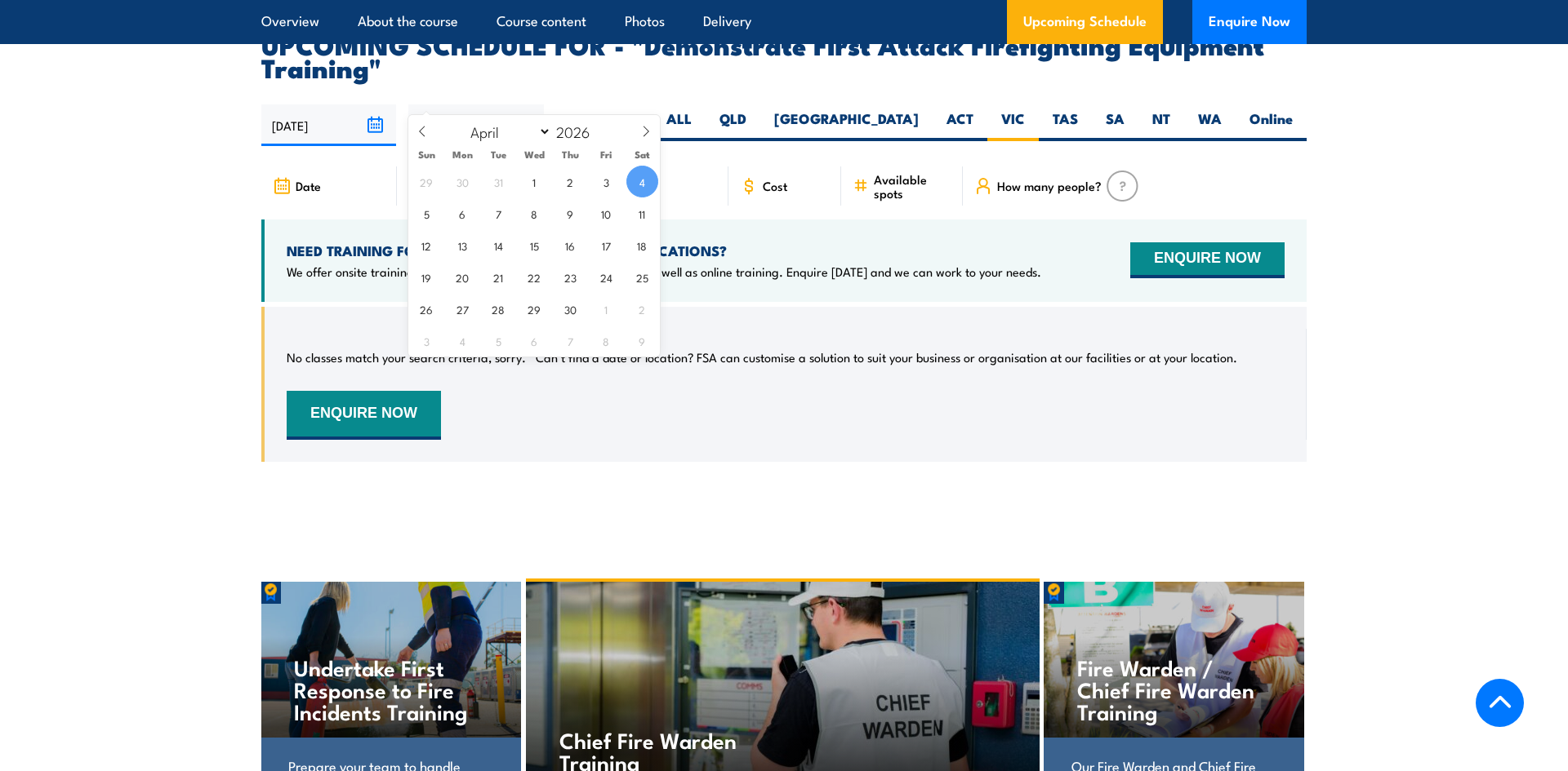
click at [528, 105] on input "04/04/2026" at bounding box center [476, 125] width 135 height 42
click at [638, 178] on span "4" at bounding box center [642, 181] width 32 height 32
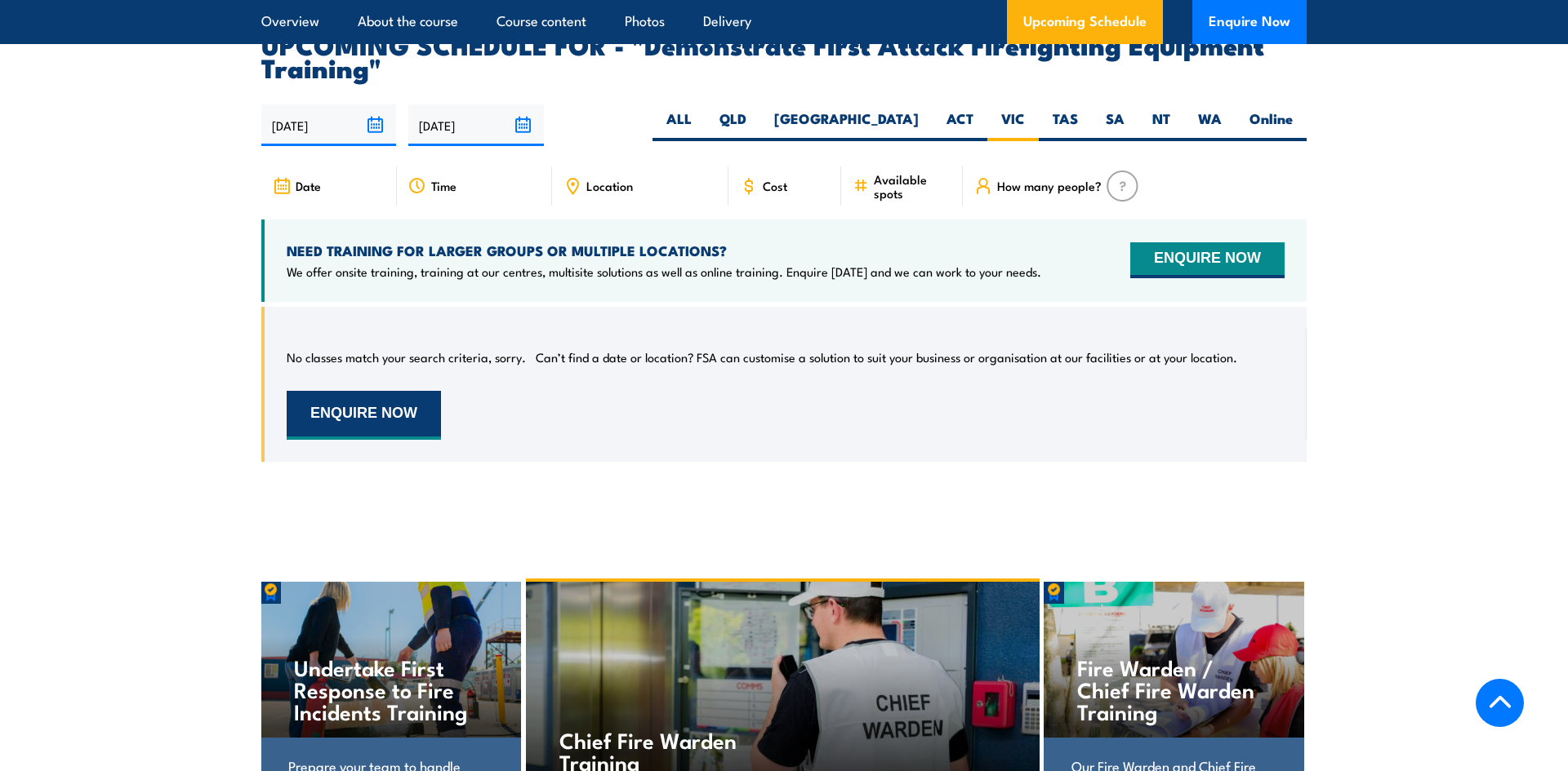
click at [364, 391] on button "ENQUIRE NOW" at bounding box center [363, 416] width 154 height 49
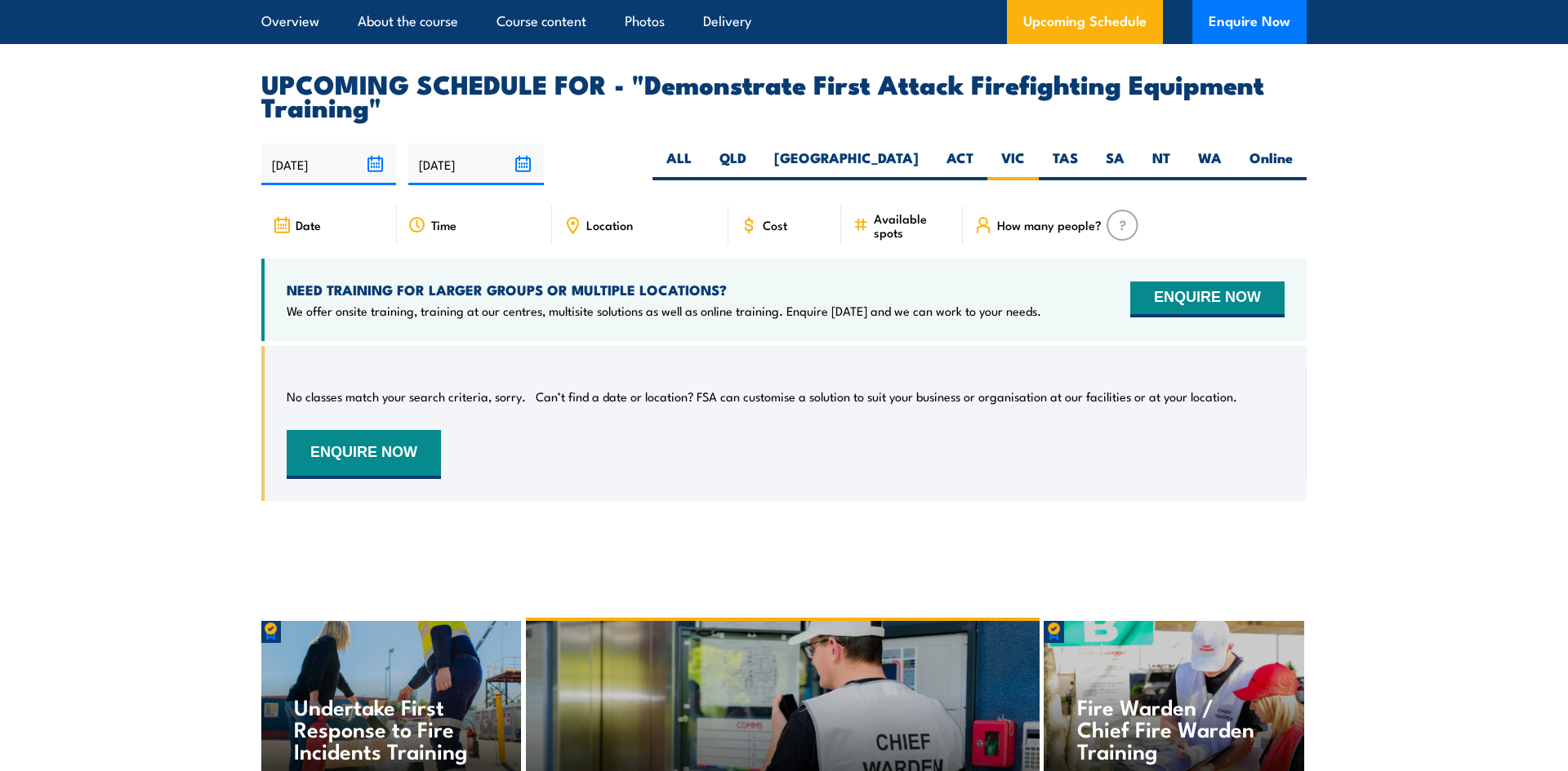
scroll to position [2920, 0]
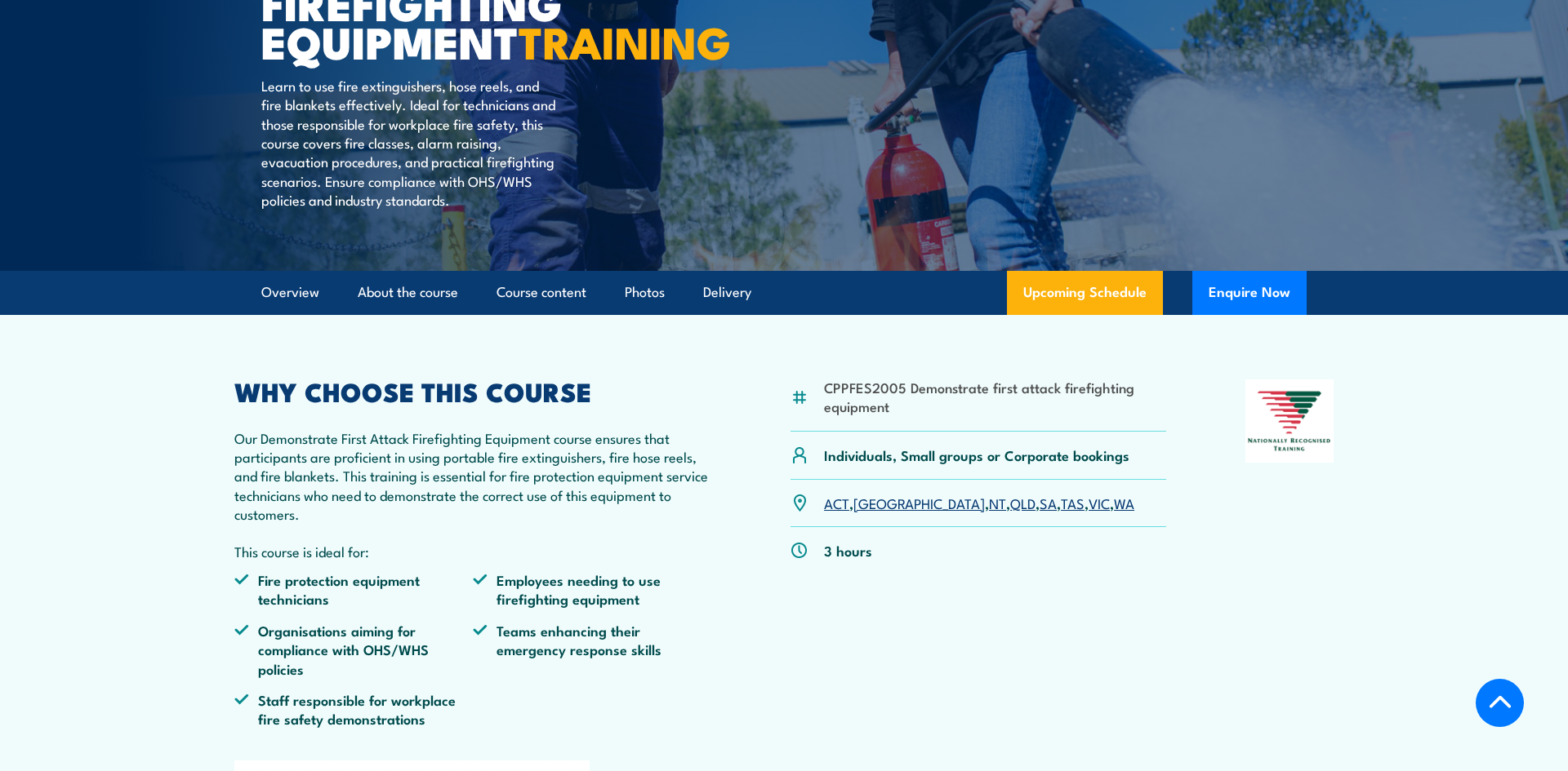
scroll to position [272, 0]
